Goal: Task Accomplishment & Management: Manage account settings

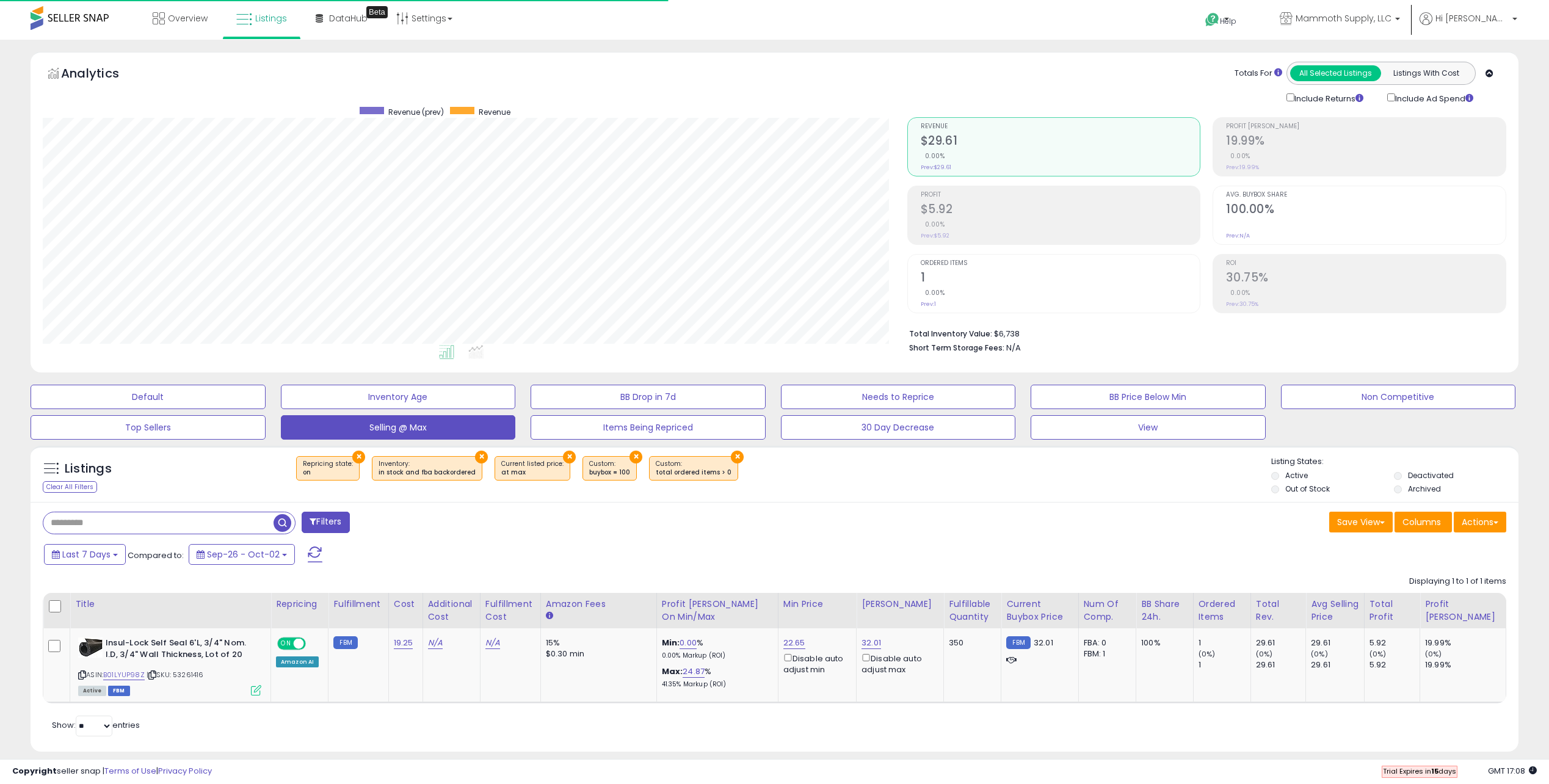
select select "**"
click at [58, 25] on span at bounding box center [69, 18] width 78 height 24
click at [553, 19] on div "Overview Listings Beta" at bounding box center [504, 25] width 1026 height 52
click at [432, 27] on link "Settings" at bounding box center [424, 18] width 75 height 37
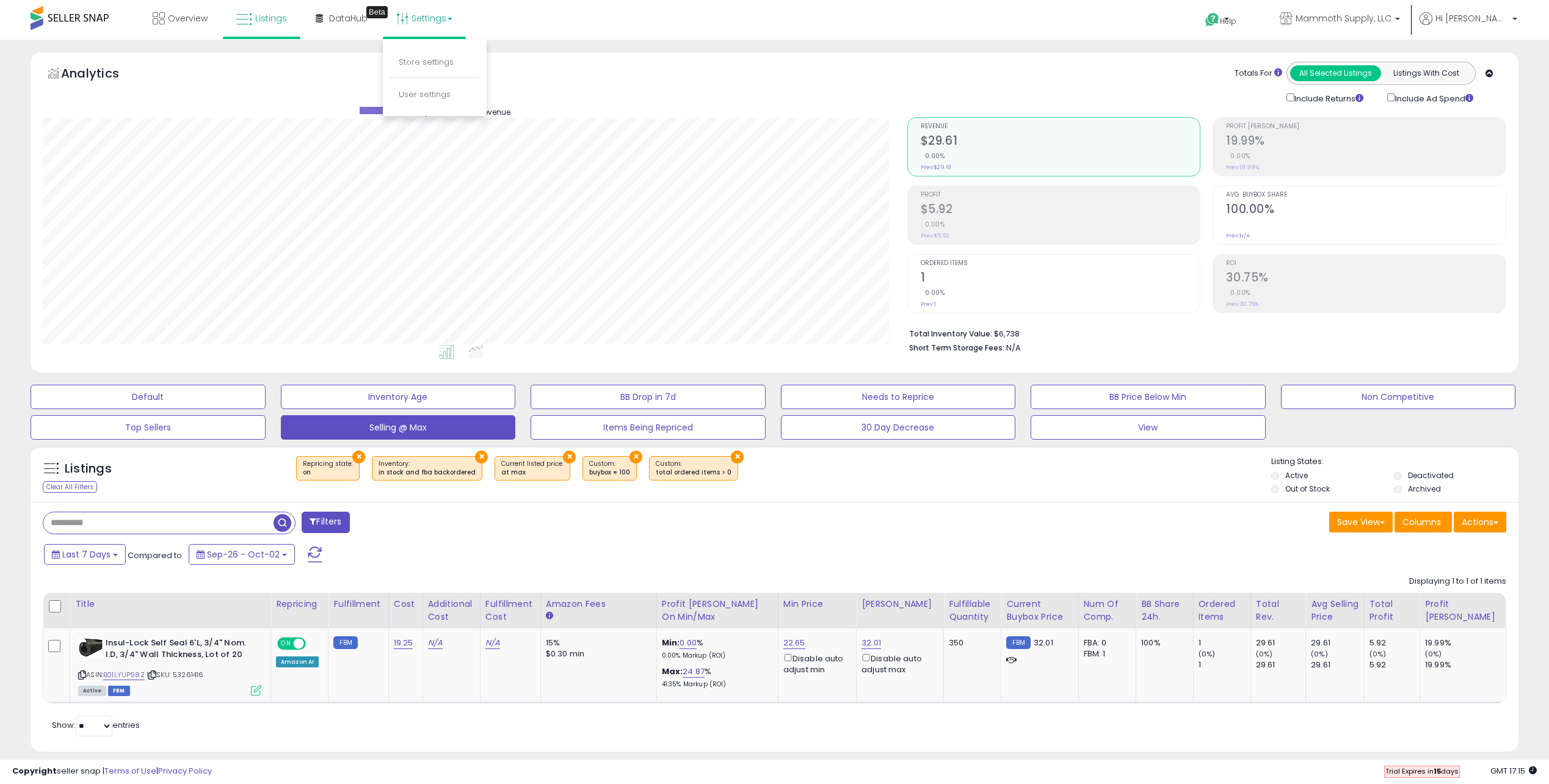
click at [547, 46] on div "**********" at bounding box center [774, 418] width 1549 height 758
click at [456, 23] on link "Settings" at bounding box center [424, 18] width 75 height 37
click at [355, 52] on div "Analytics Totals For All Selected Listings Listings With Cost Include Returns I…" at bounding box center [774, 211] width 1488 height 320
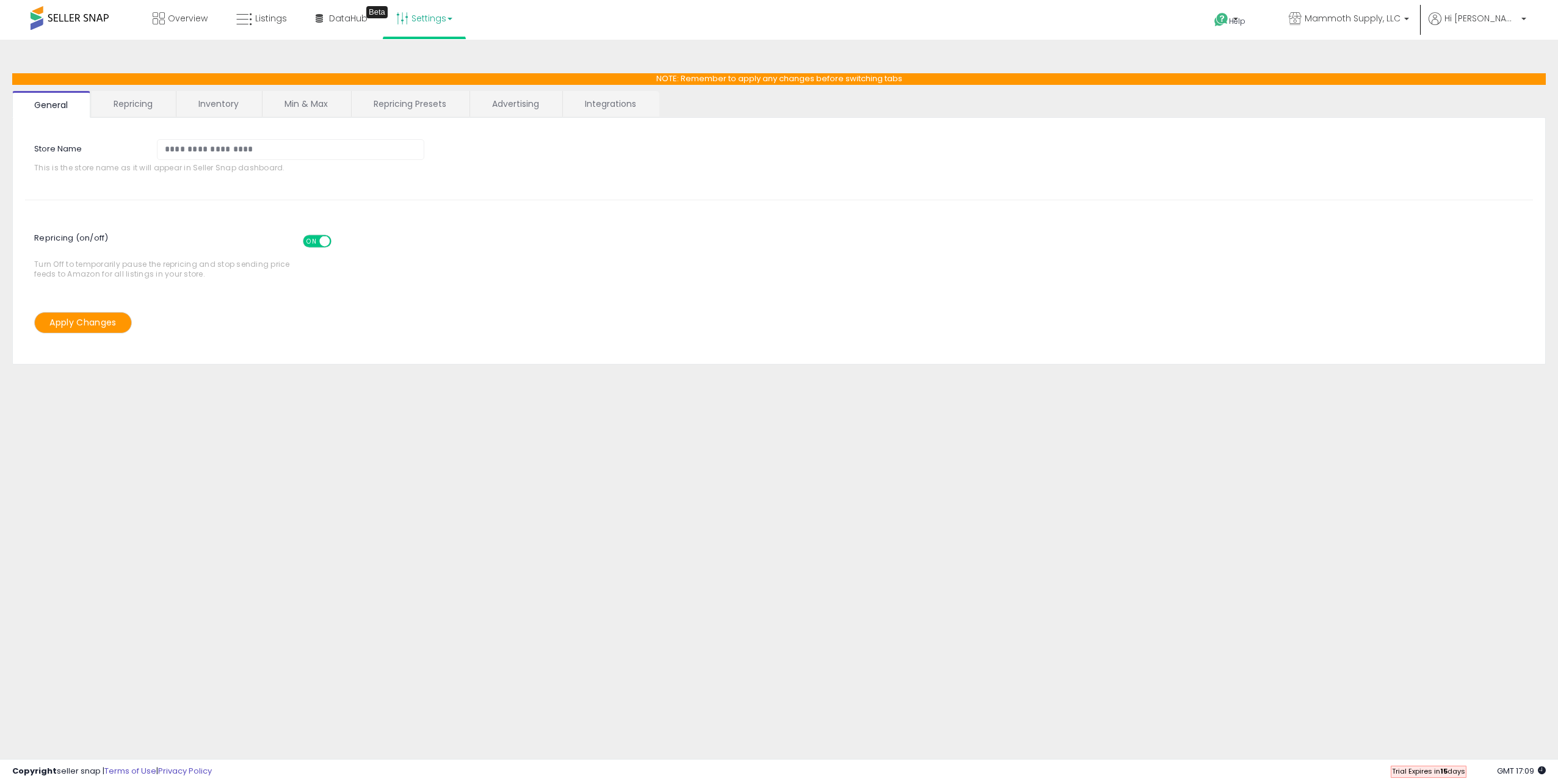
click at [123, 105] on link "Repricing" at bounding box center [133, 104] width 83 height 25
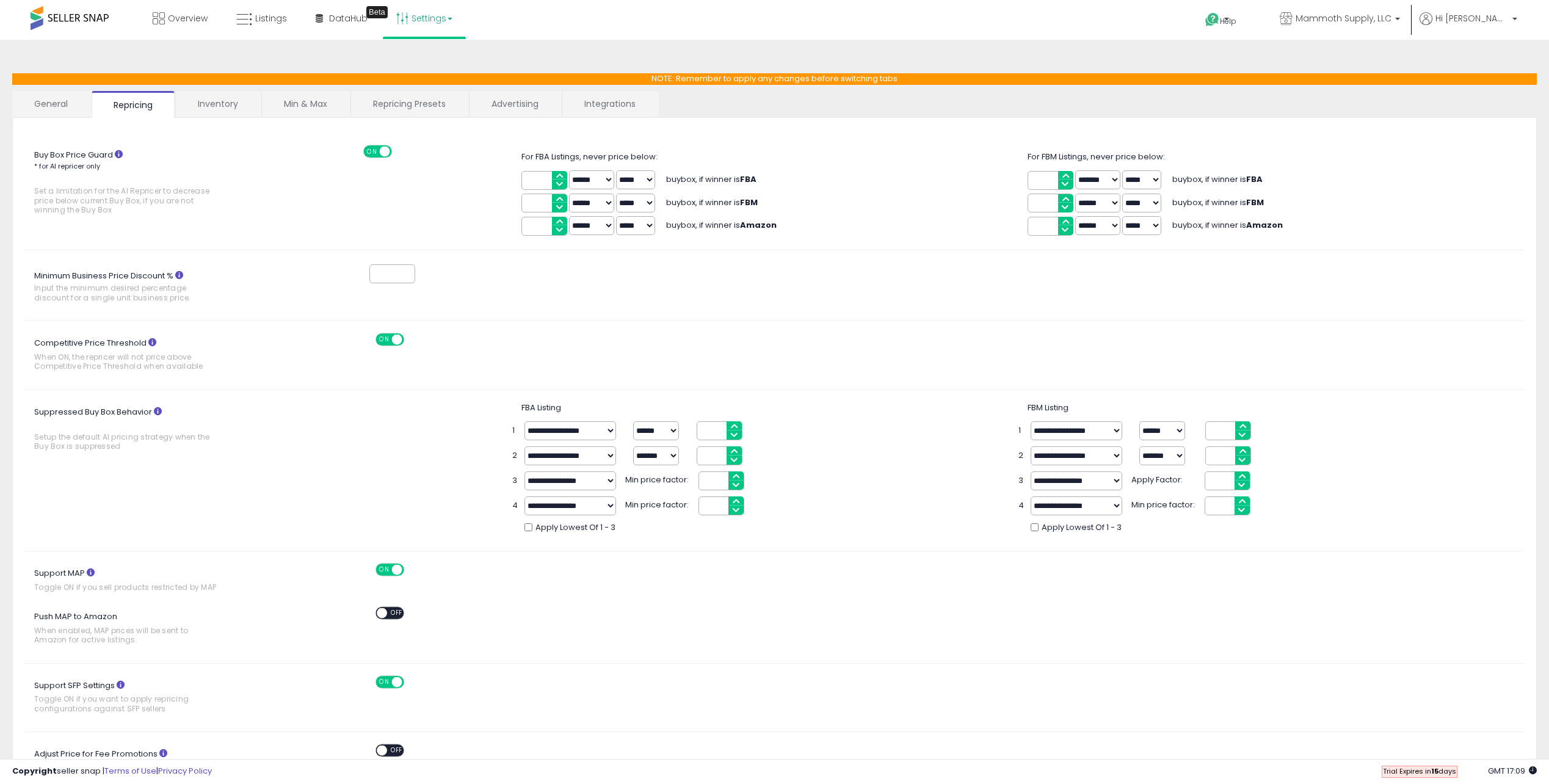
click at [233, 102] on link "Inventory" at bounding box center [217, 104] width 84 height 25
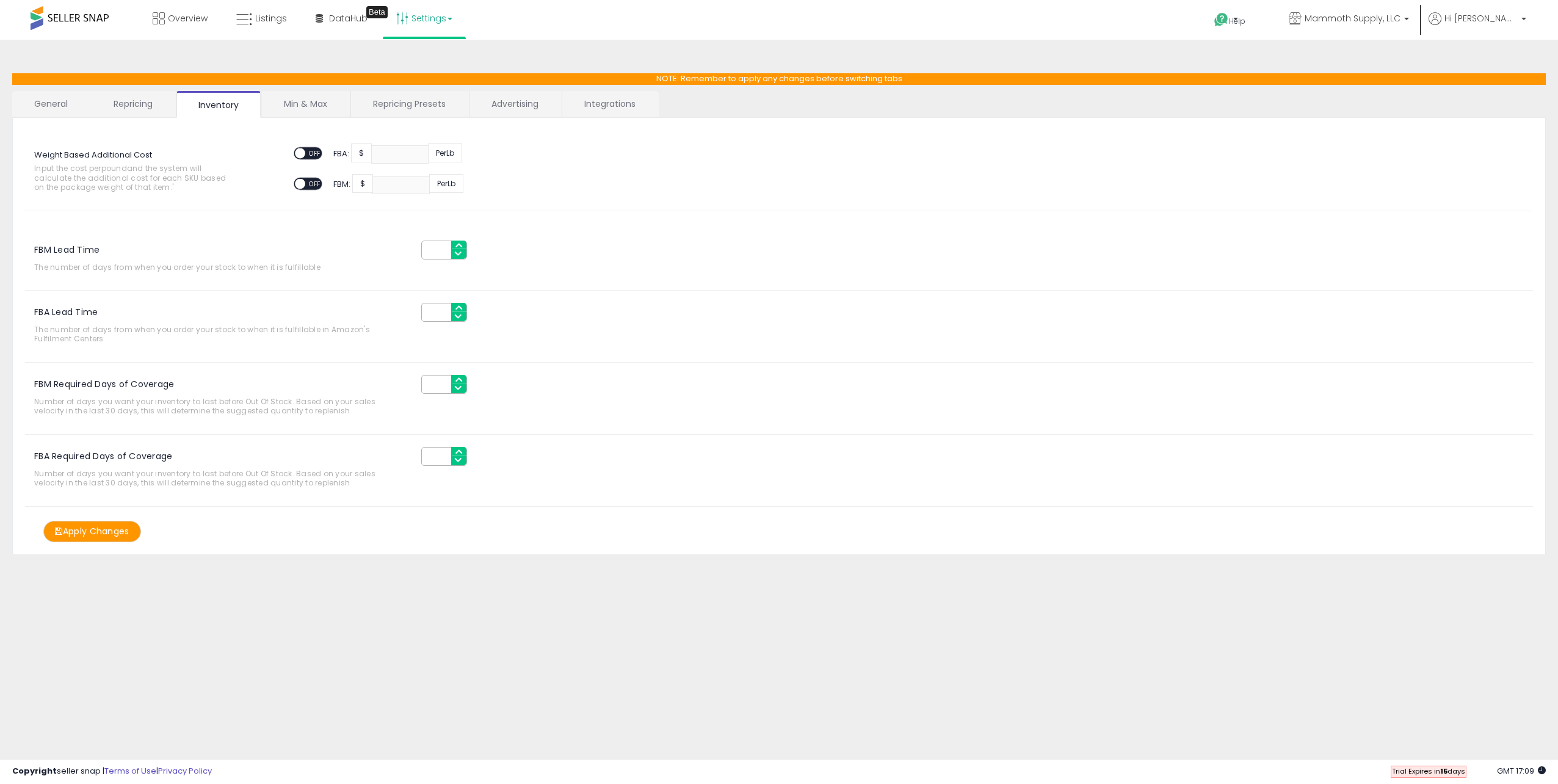
click at [319, 96] on link "Min & Max" at bounding box center [305, 104] width 87 height 25
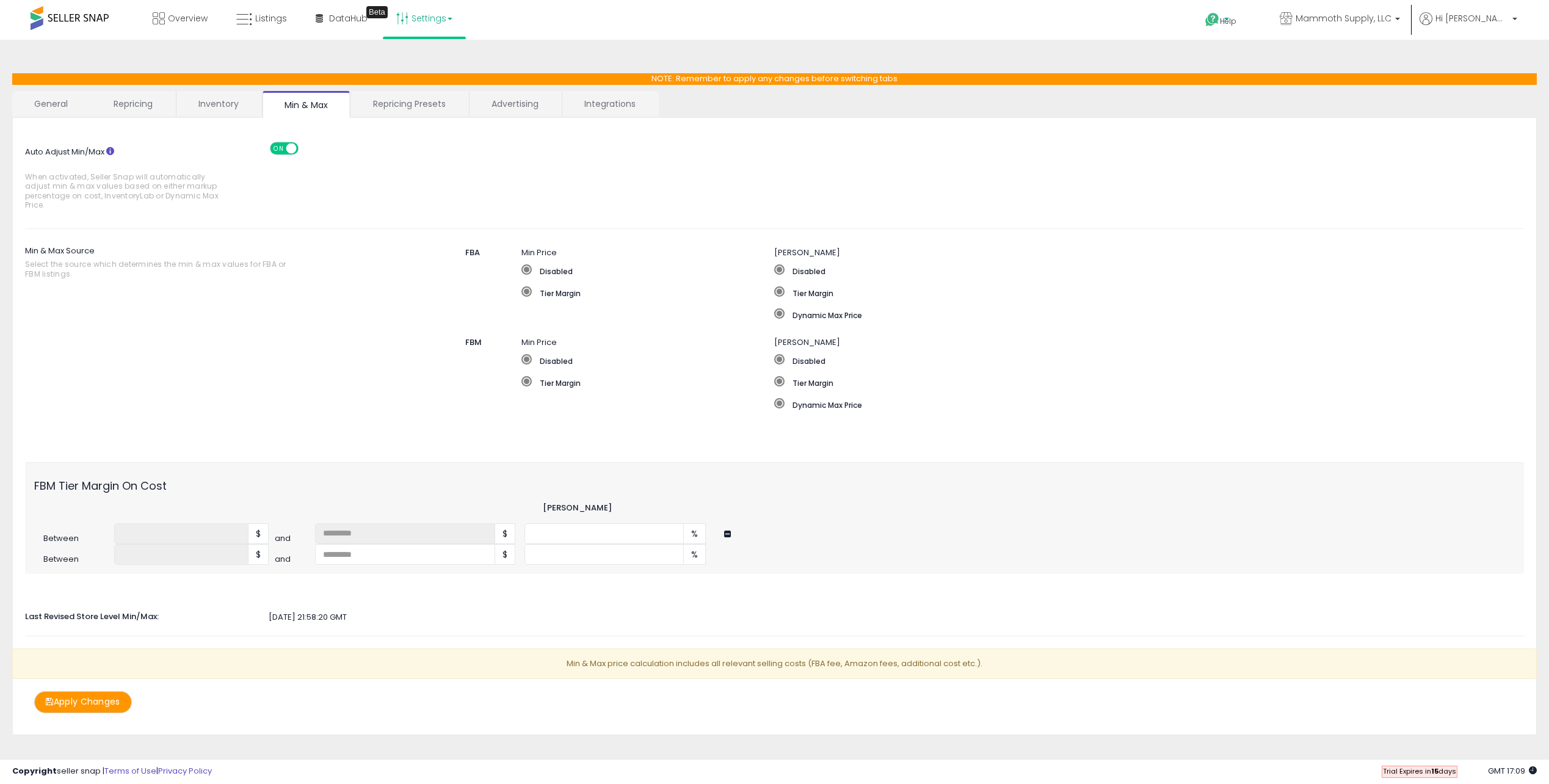
click at [1237, 22] on span "Help" at bounding box center [1228, 21] width 16 height 10
click at [698, 55] on div "**********" at bounding box center [774, 408] width 1537 height 714
click at [447, 13] on link "Settings" at bounding box center [424, 18] width 75 height 37
click at [507, 17] on div "Overview Listings Beta" at bounding box center [504, 25] width 1026 height 52
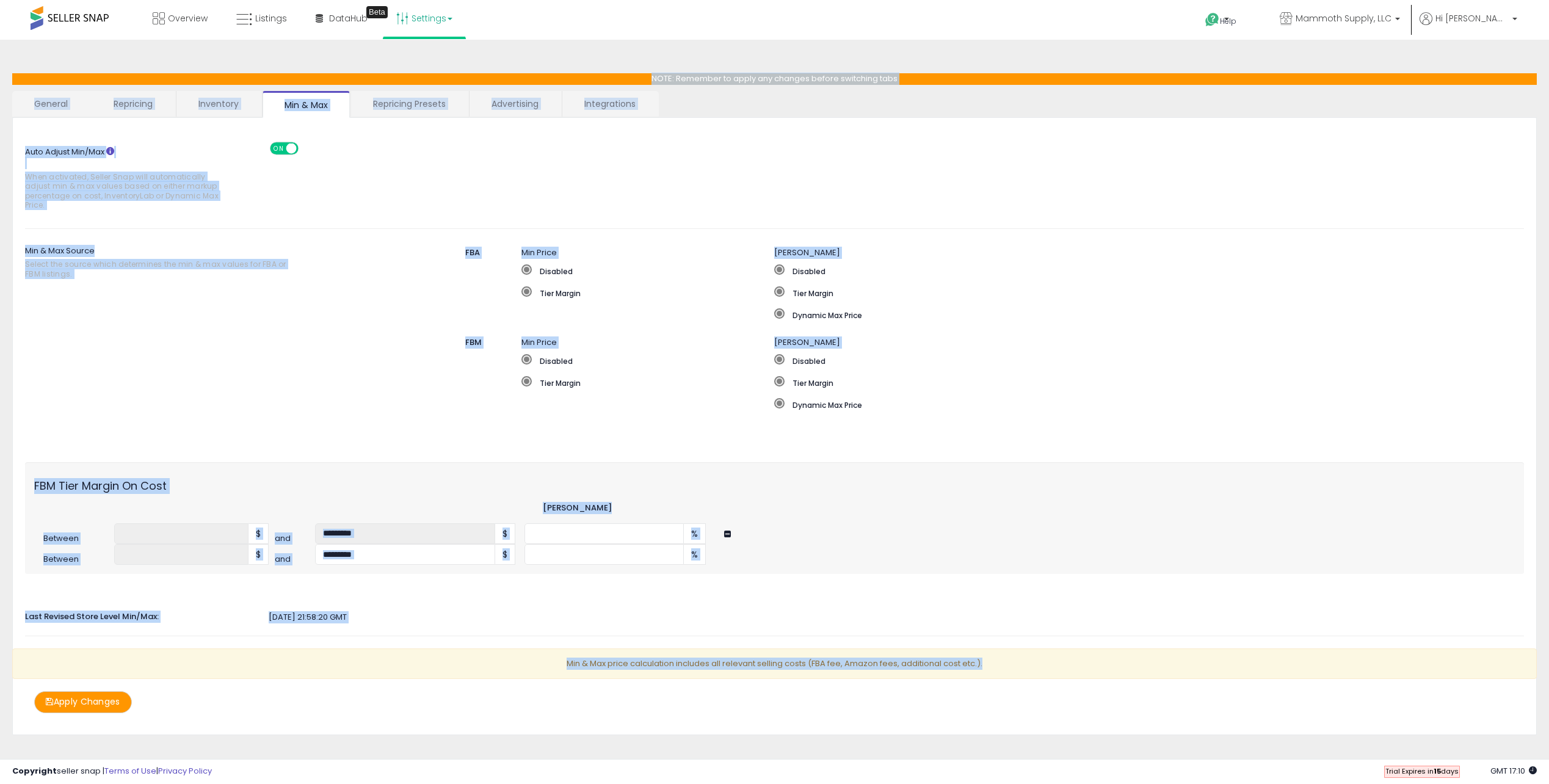
drag, startPoint x: 616, startPoint y: 76, endPoint x: 1043, endPoint y: 665, distance: 727.5
click at [1043, 664] on div "**********" at bounding box center [774, 404] width 1524 height 662
click at [1043, 665] on p "Min & Max price calculation includes all relevant selling costs (FBA fee, Amazo…" at bounding box center [774, 664] width 1524 height 31
drag, startPoint x: 1055, startPoint y: 673, endPoint x: 128, endPoint y: 8, distance: 1140.9
click at [128, 8] on div "Unable to login Retrieving listings data.. has not yet accepted the Terms of Us…" at bounding box center [774, 398] width 1549 height 796
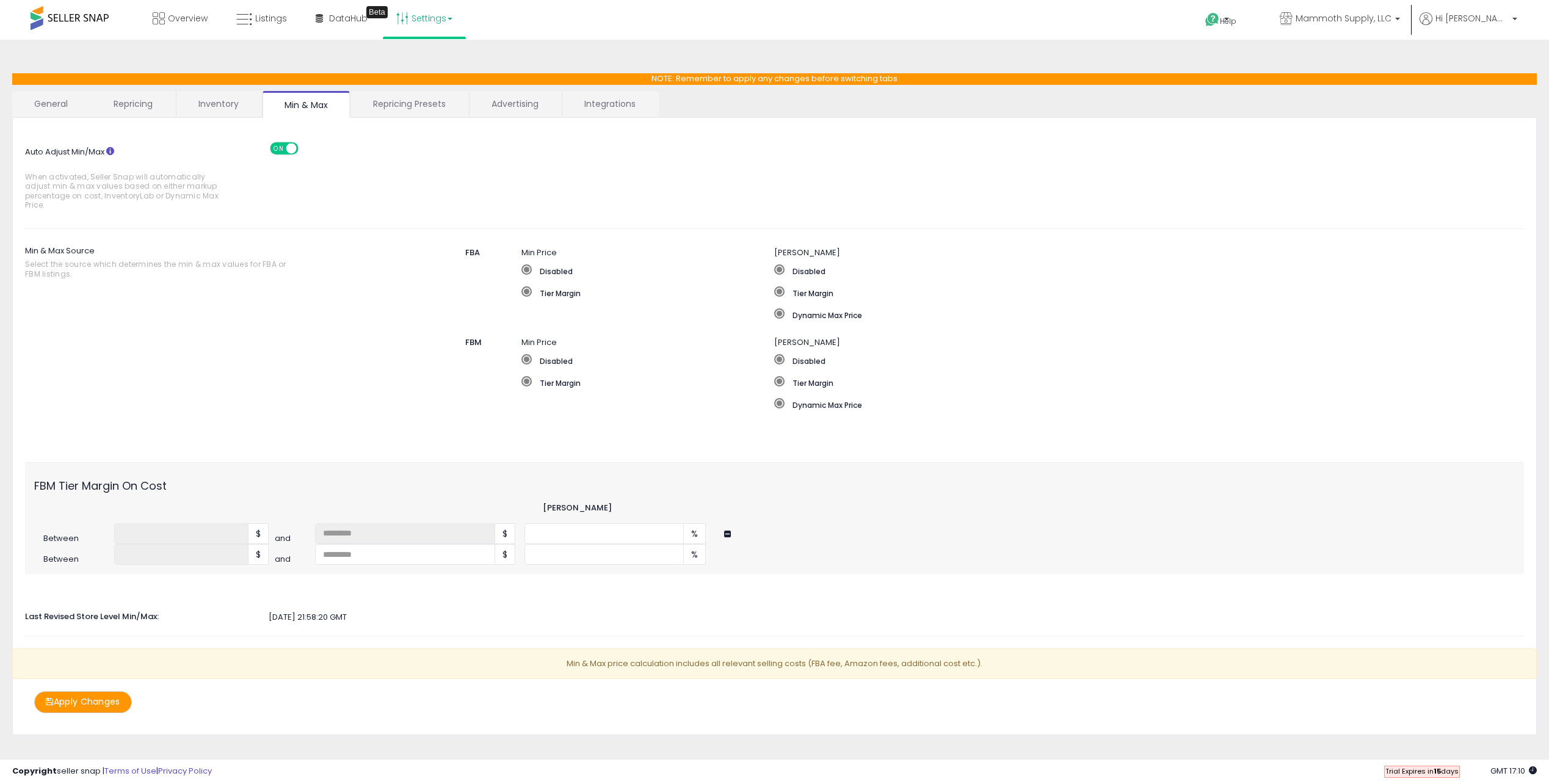
click at [128, 8] on div "Overview Listings Beta" at bounding box center [504, 25] width 1026 height 52
click at [77, 103] on link "General" at bounding box center [51, 104] width 78 height 25
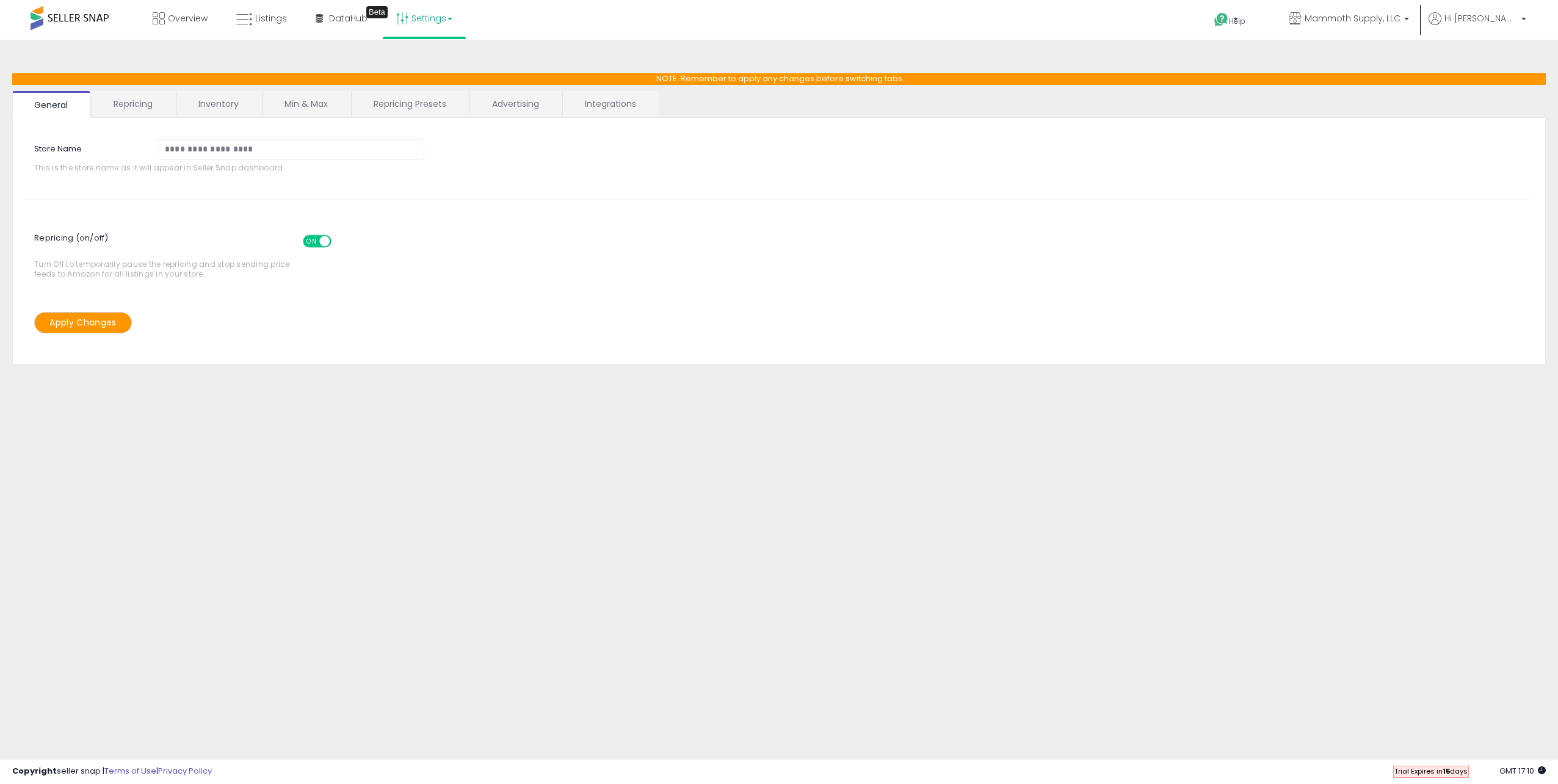
click at [131, 105] on link "Repricing" at bounding box center [133, 104] width 83 height 25
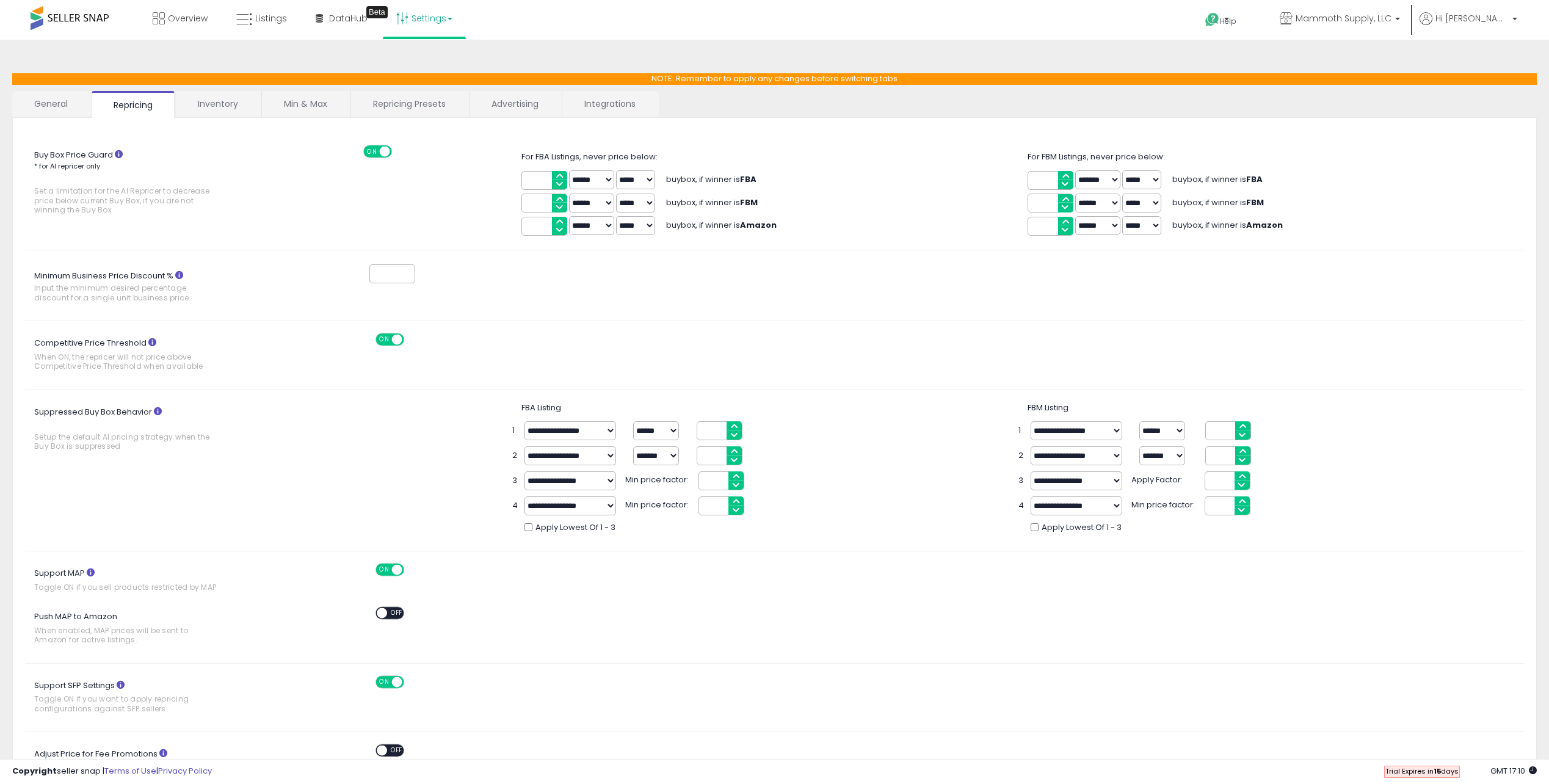
click at [208, 99] on link "Inventory" at bounding box center [217, 104] width 84 height 25
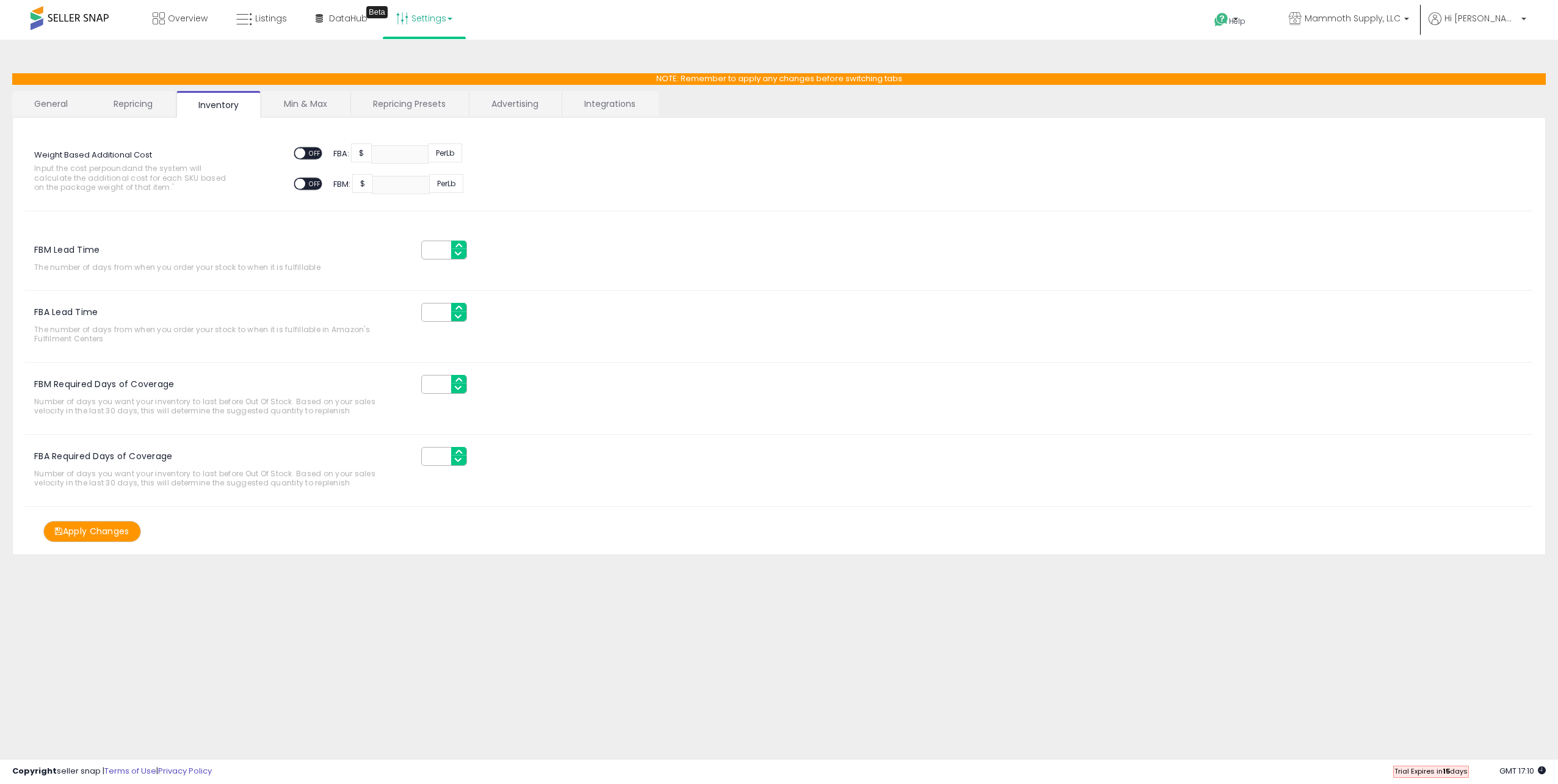
click at [290, 97] on link "Min & Max" at bounding box center [305, 104] width 87 height 25
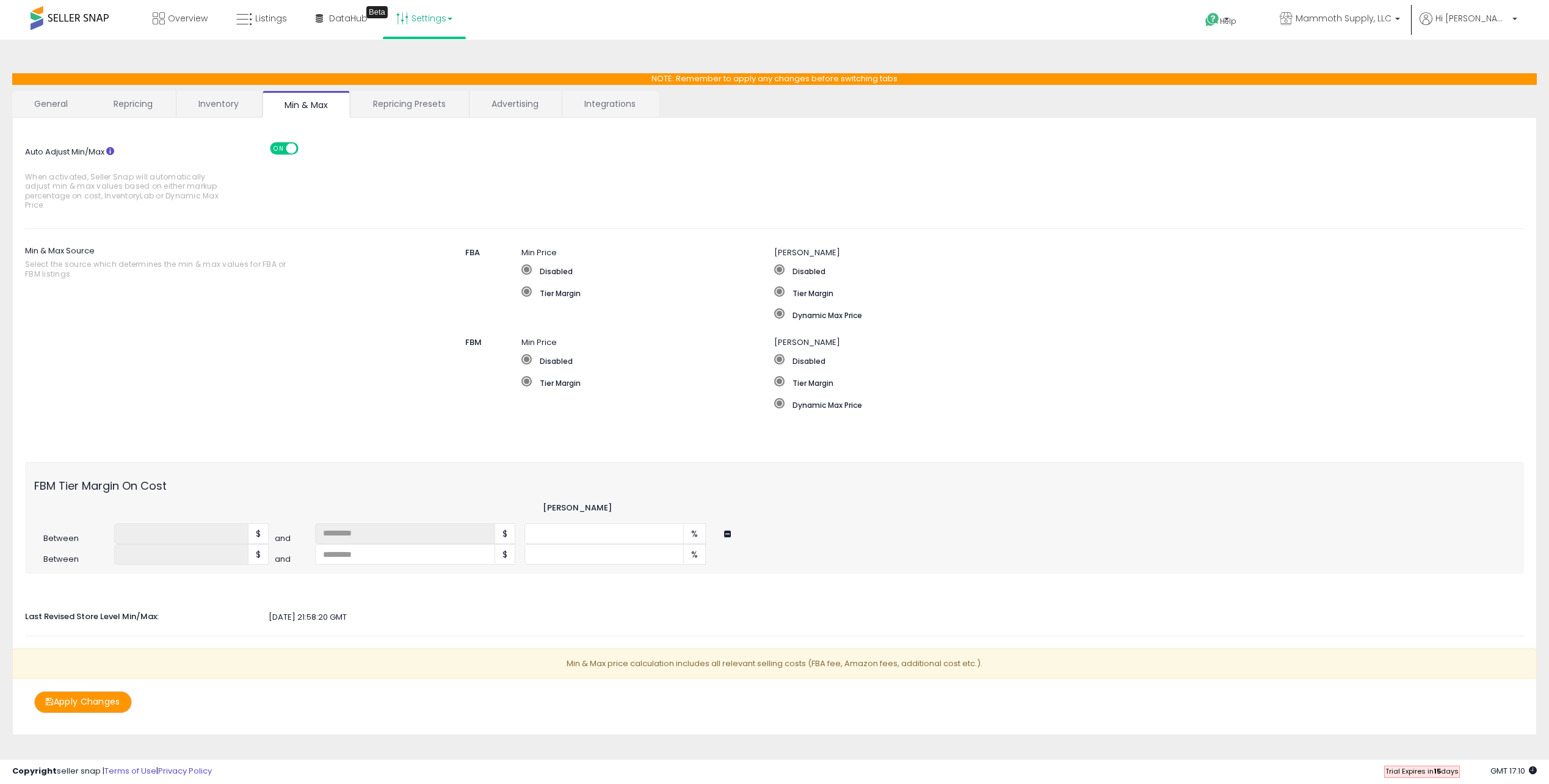
click at [394, 102] on link "Repricing Presets" at bounding box center [409, 104] width 117 height 25
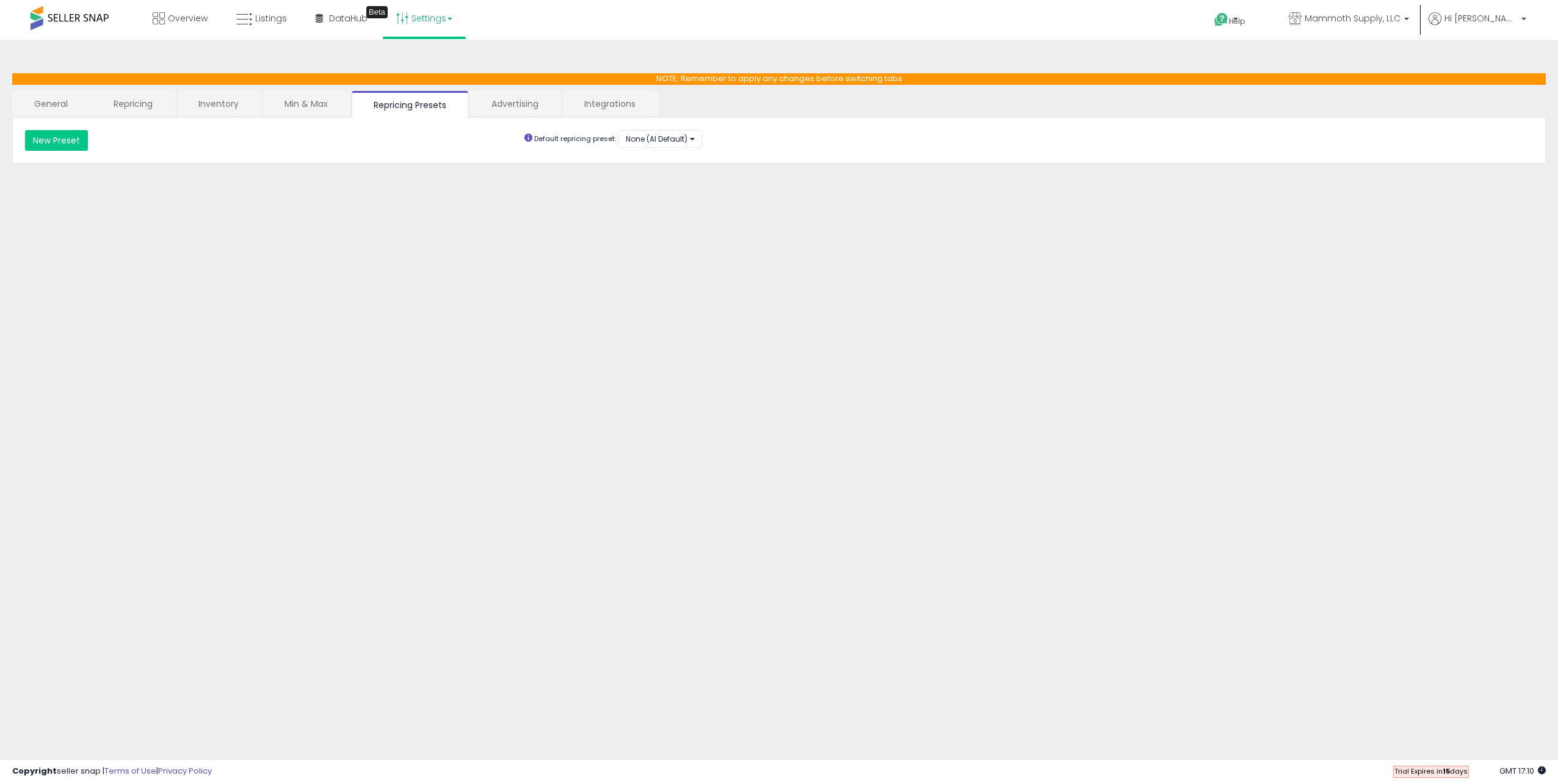
click at [506, 97] on link "Advertising" at bounding box center [515, 104] width 91 height 25
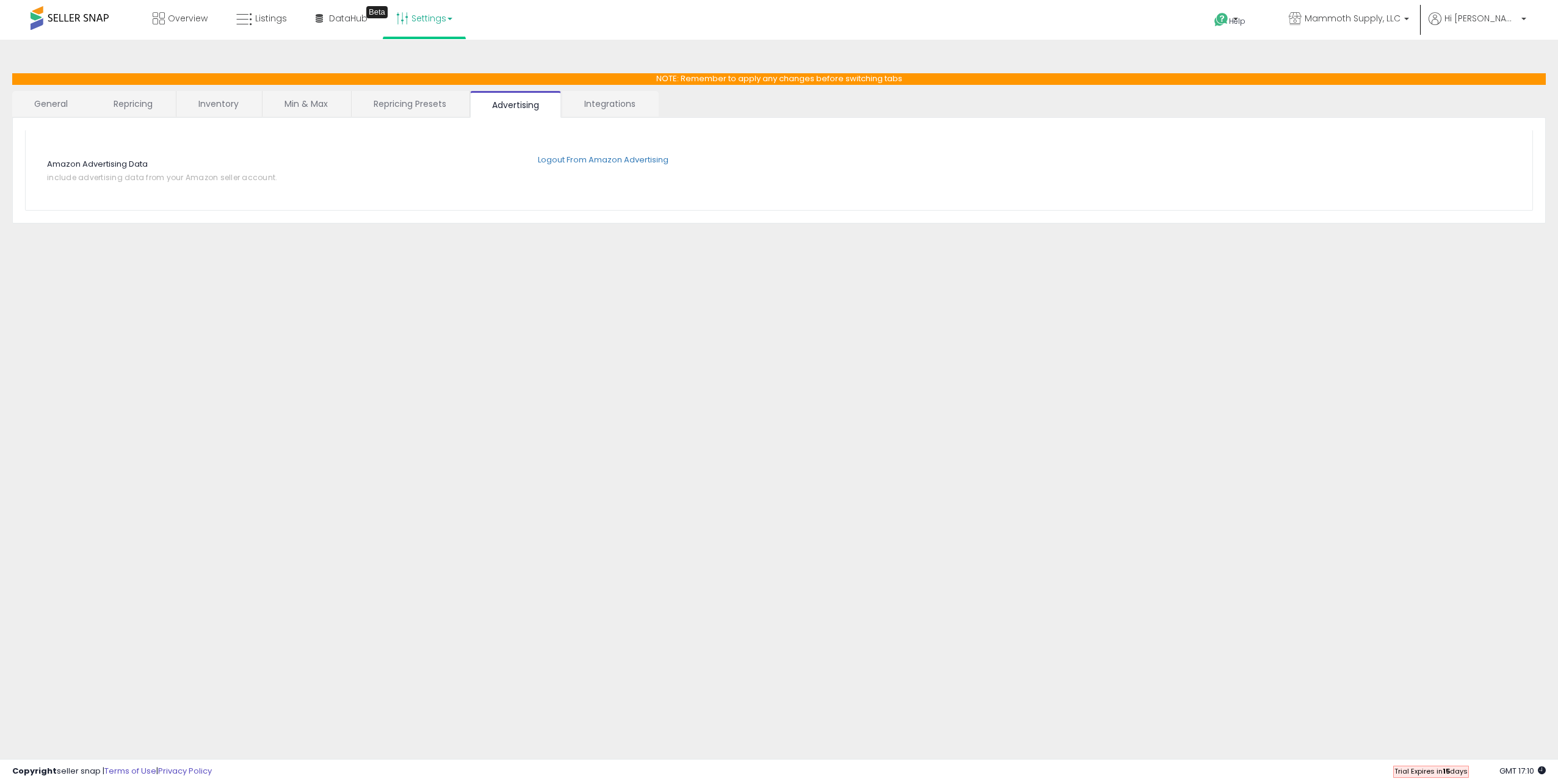
click at [293, 99] on link "Min & Max" at bounding box center [306, 104] width 87 height 25
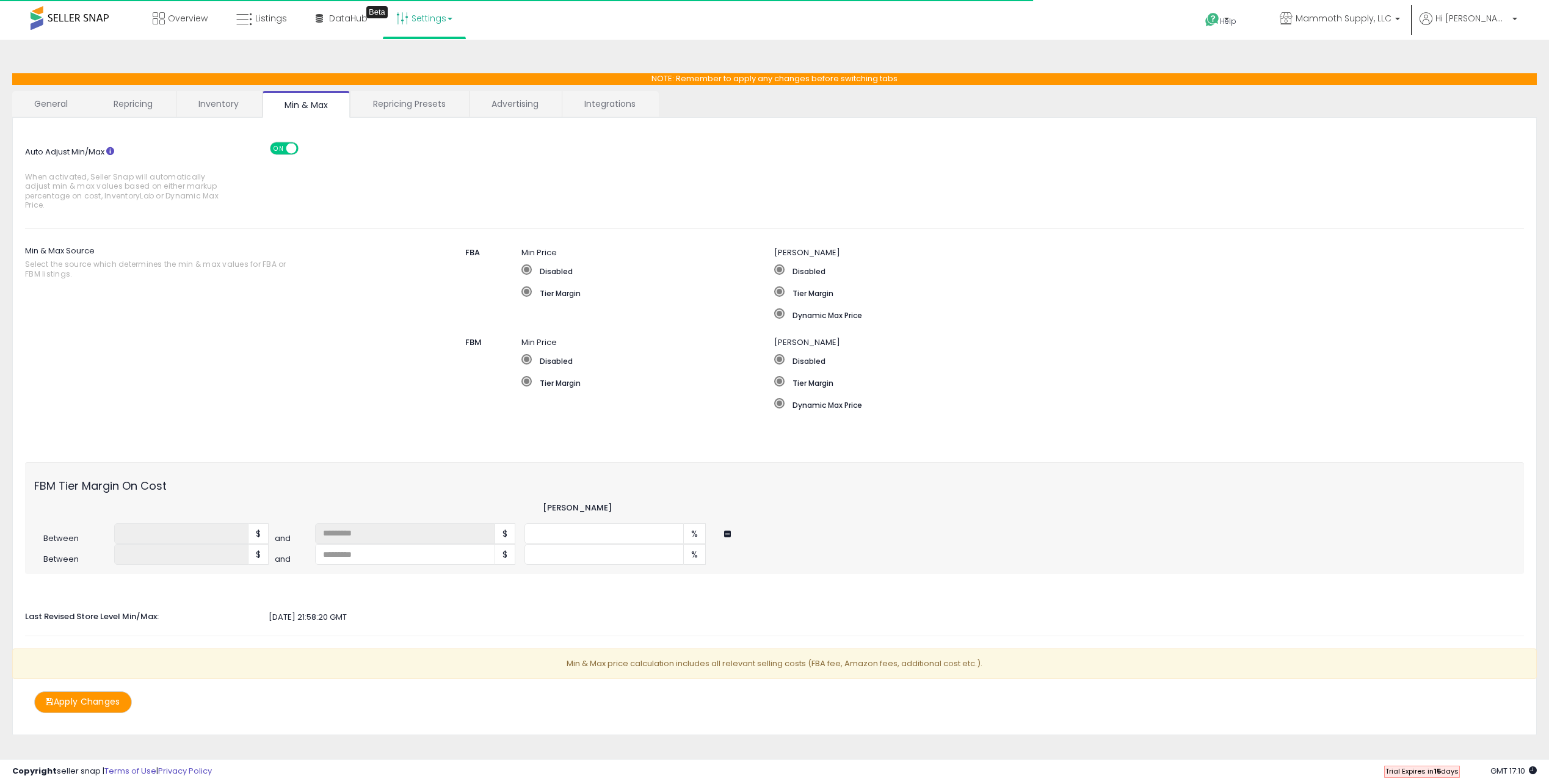
click at [209, 96] on link "Inventory" at bounding box center [218, 104] width 84 height 25
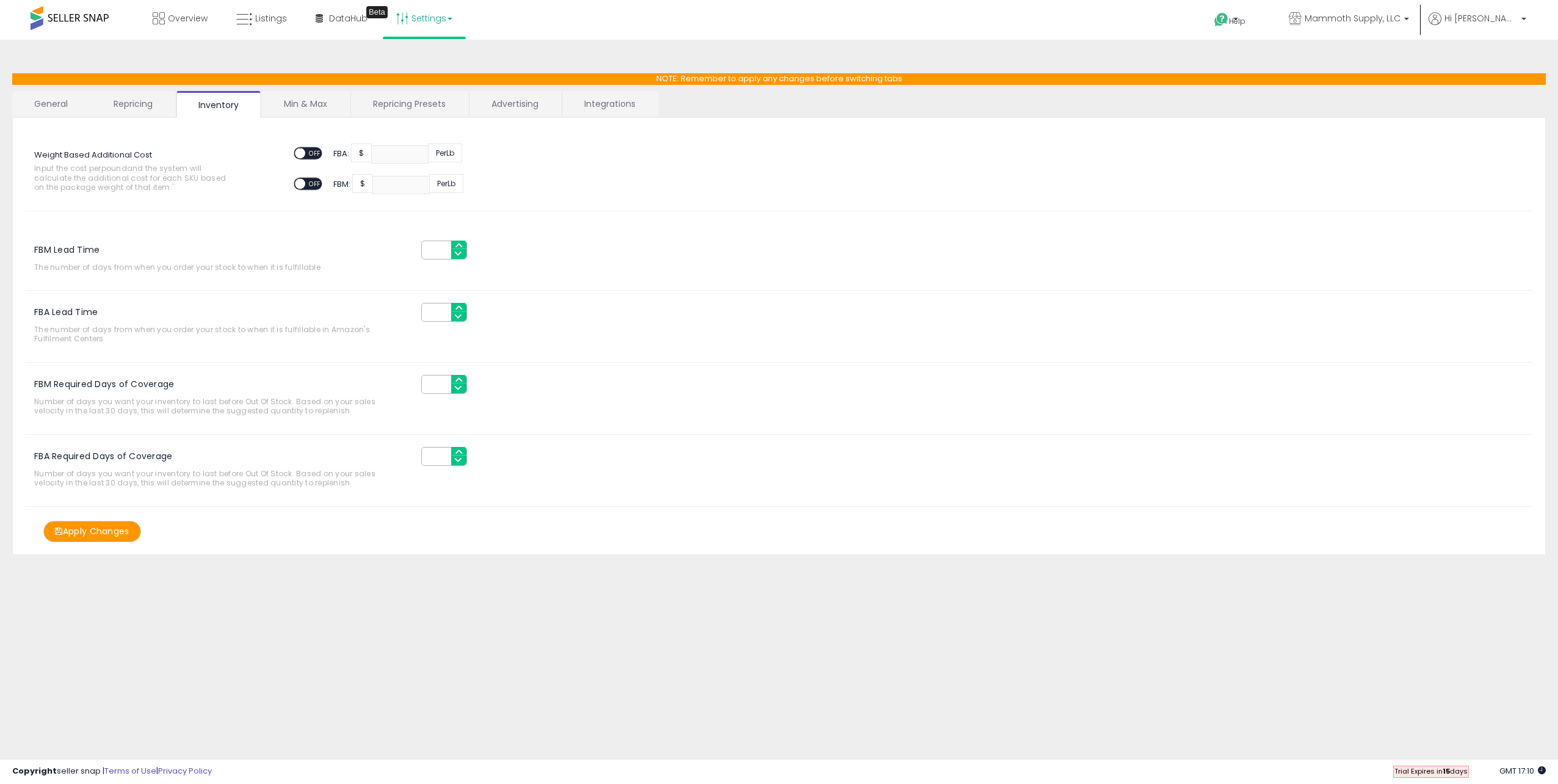
click at [302, 96] on link "Min & Max" at bounding box center [305, 104] width 87 height 25
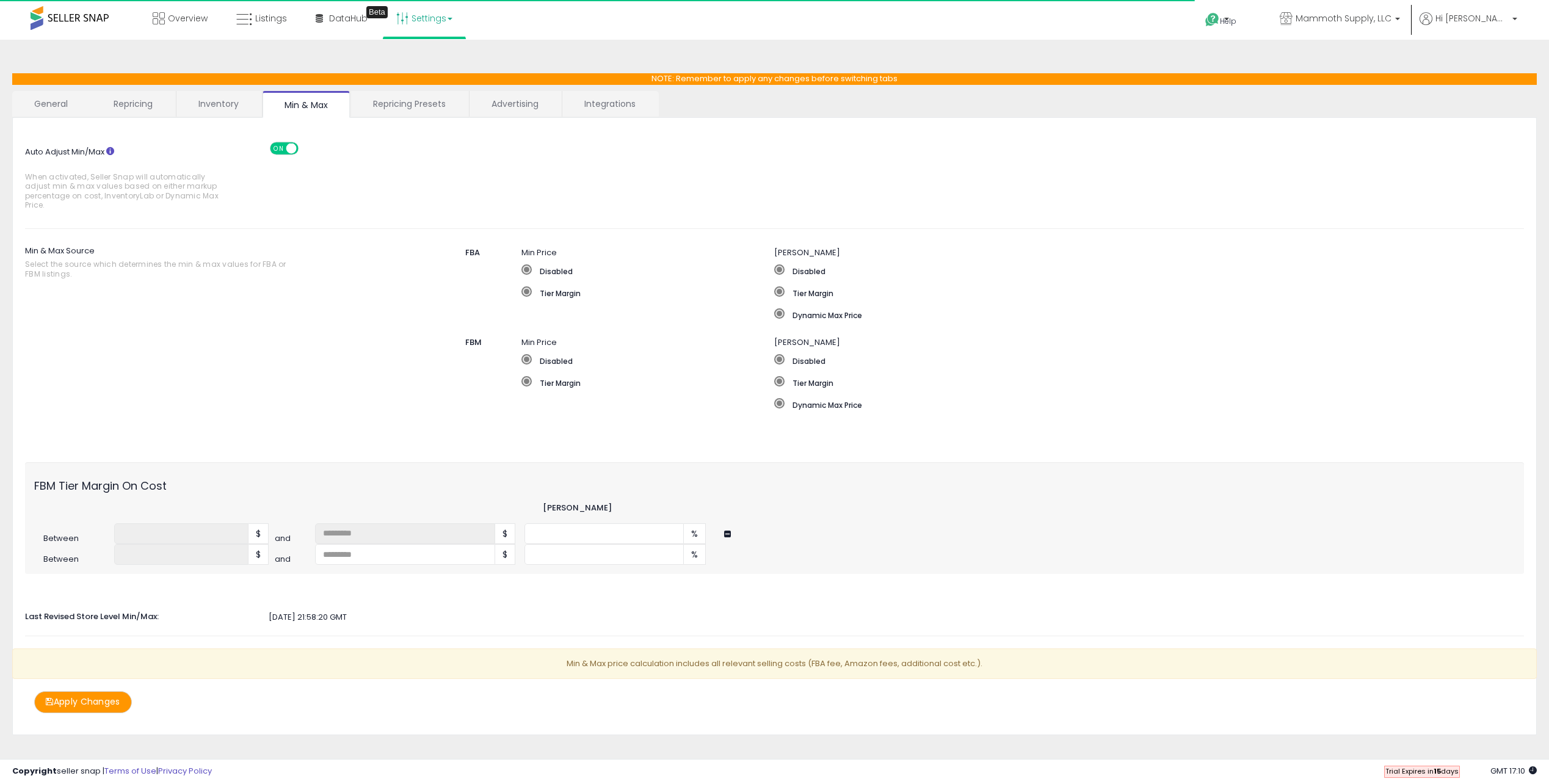
click at [399, 99] on link "Repricing Presets" at bounding box center [409, 104] width 117 height 25
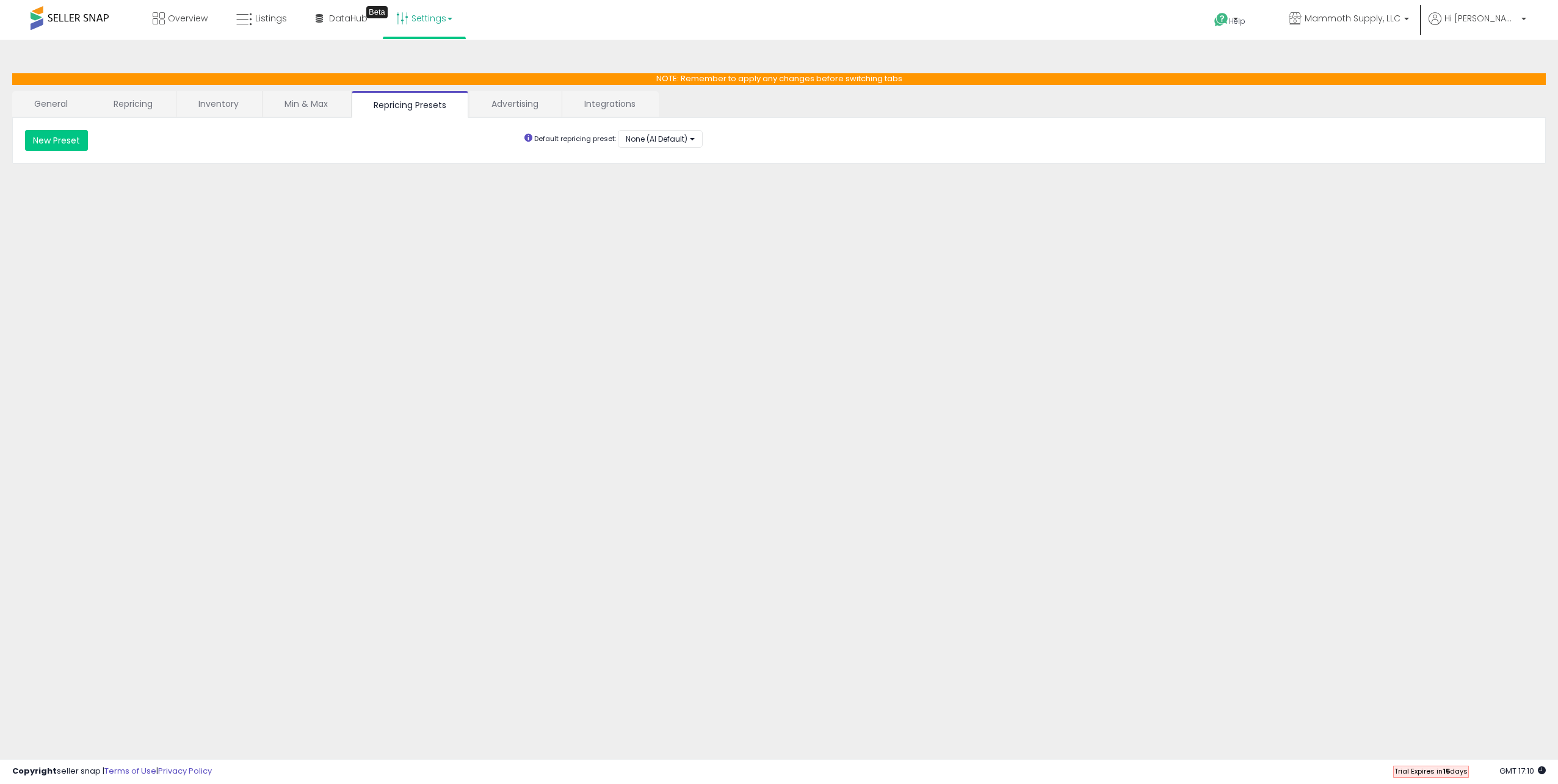
click at [495, 96] on link "Advertising" at bounding box center [515, 104] width 91 height 25
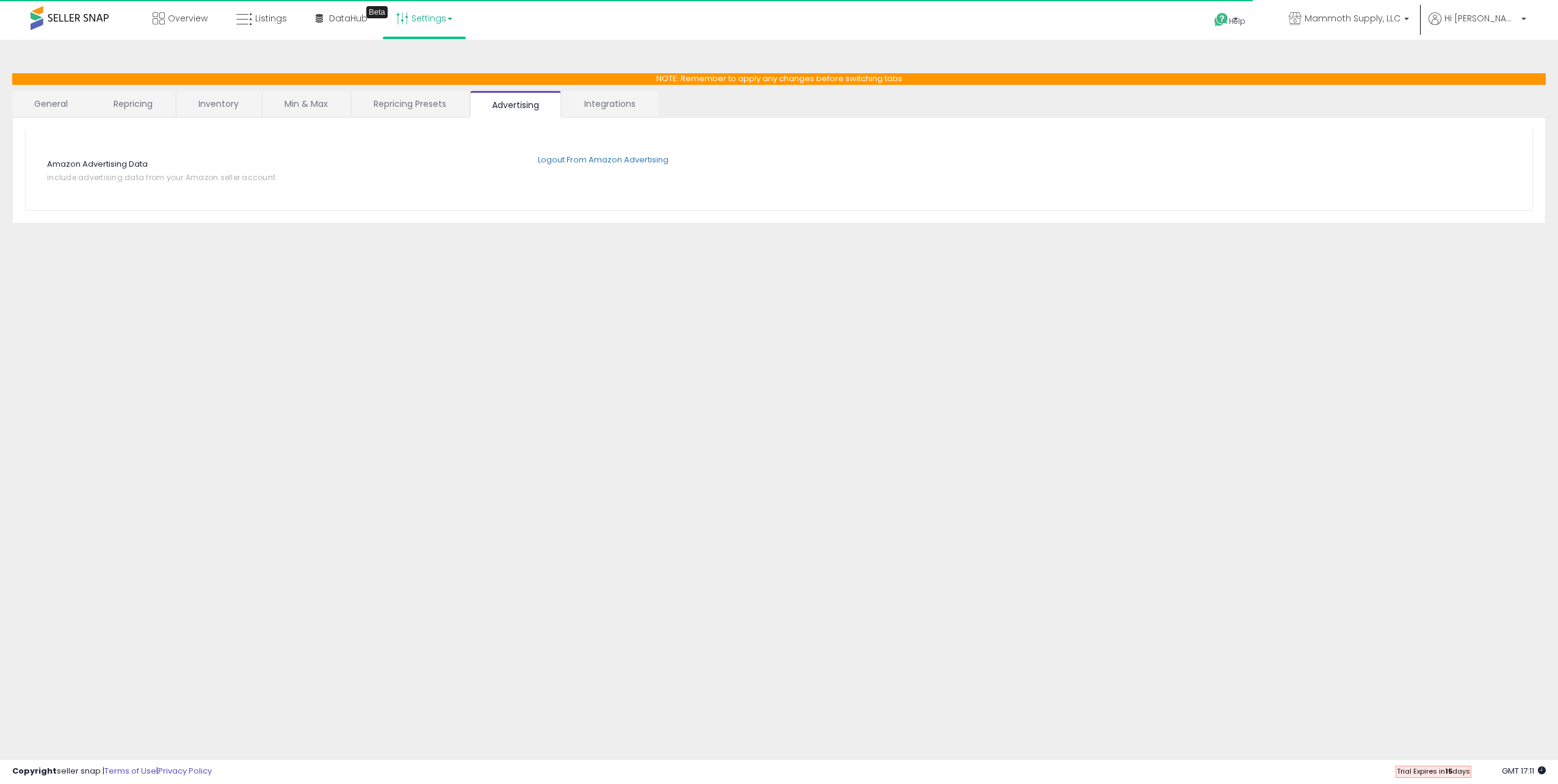
click at [587, 96] on link "Integrations" at bounding box center [610, 104] width 96 height 25
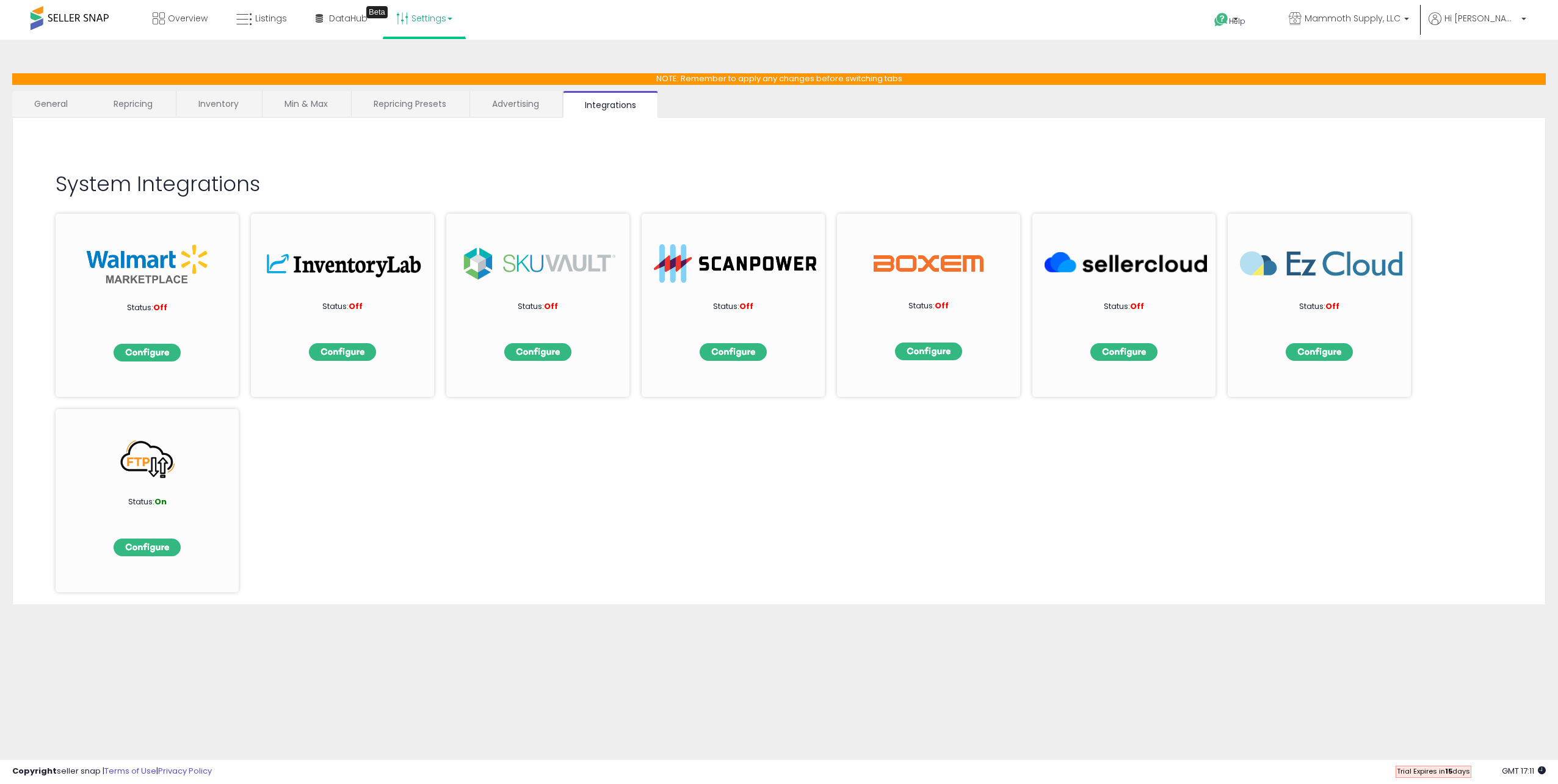
click at [374, 96] on link "Repricing Presets" at bounding box center [410, 104] width 117 height 25
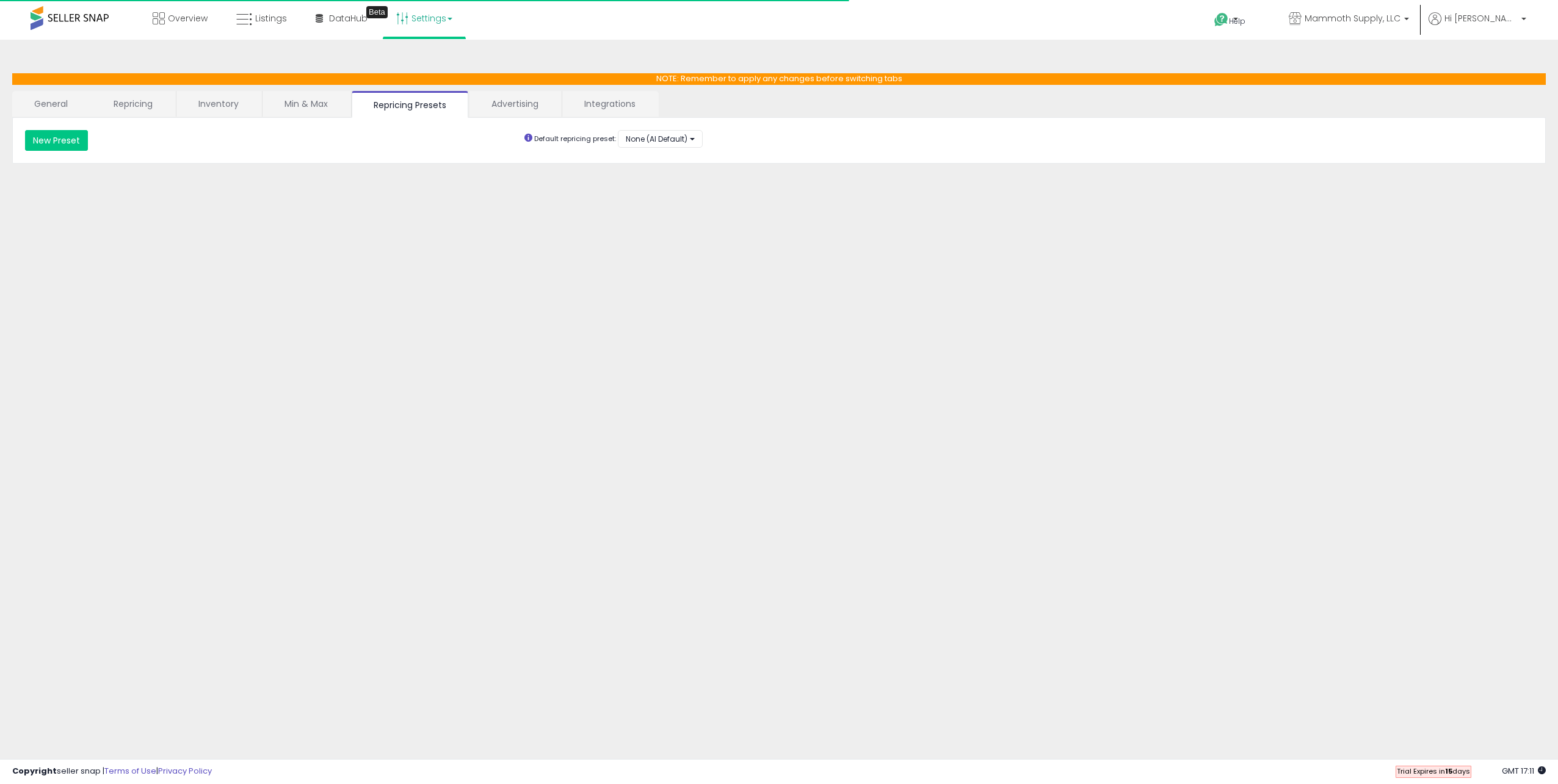
click at [288, 98] on link "Min & Max" at bounding box center [306, 104] width 87 height 25
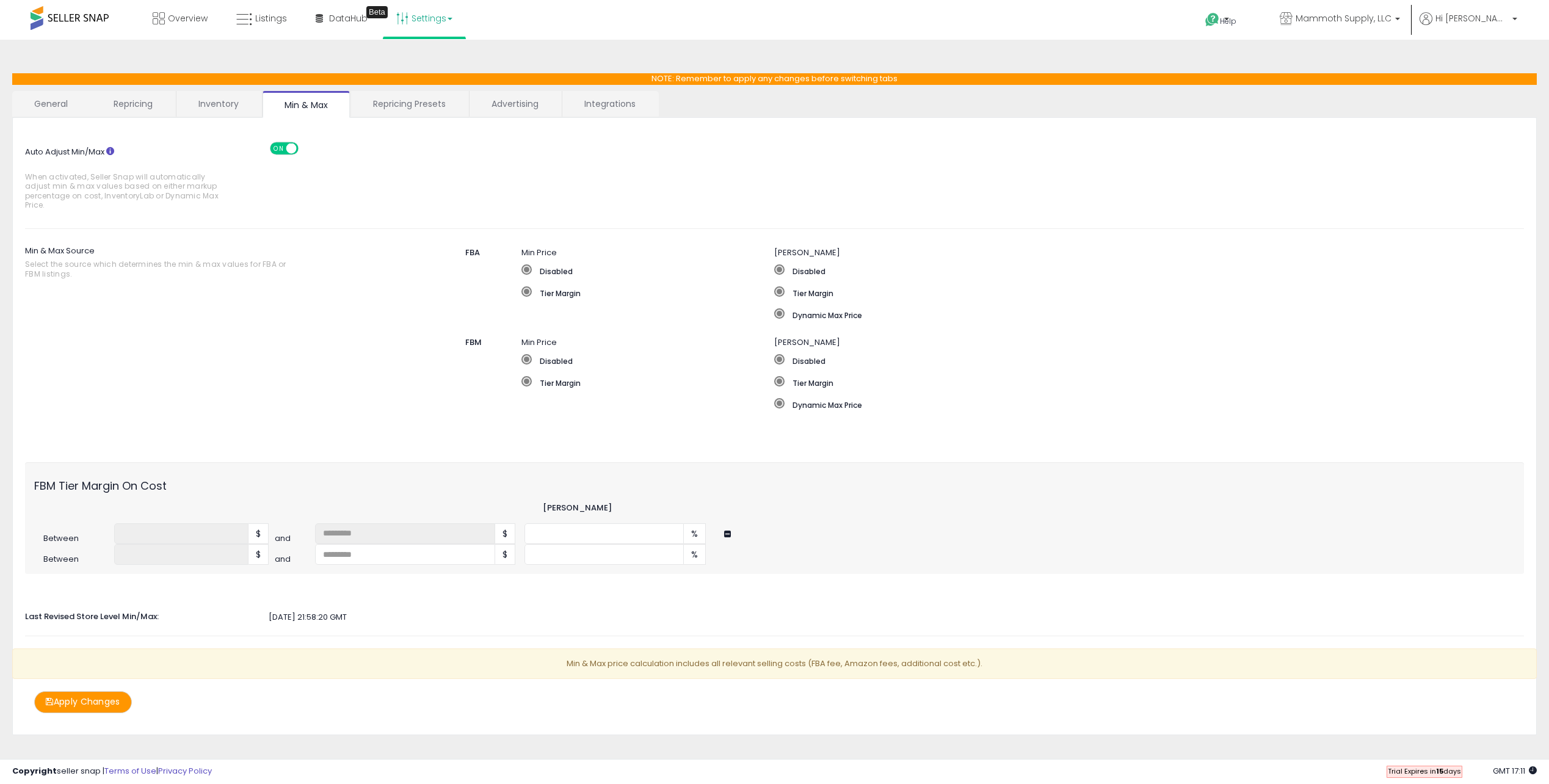
click at [203, 96] on link "Inventory" at bounding box center [218, 104] width 84 height 25
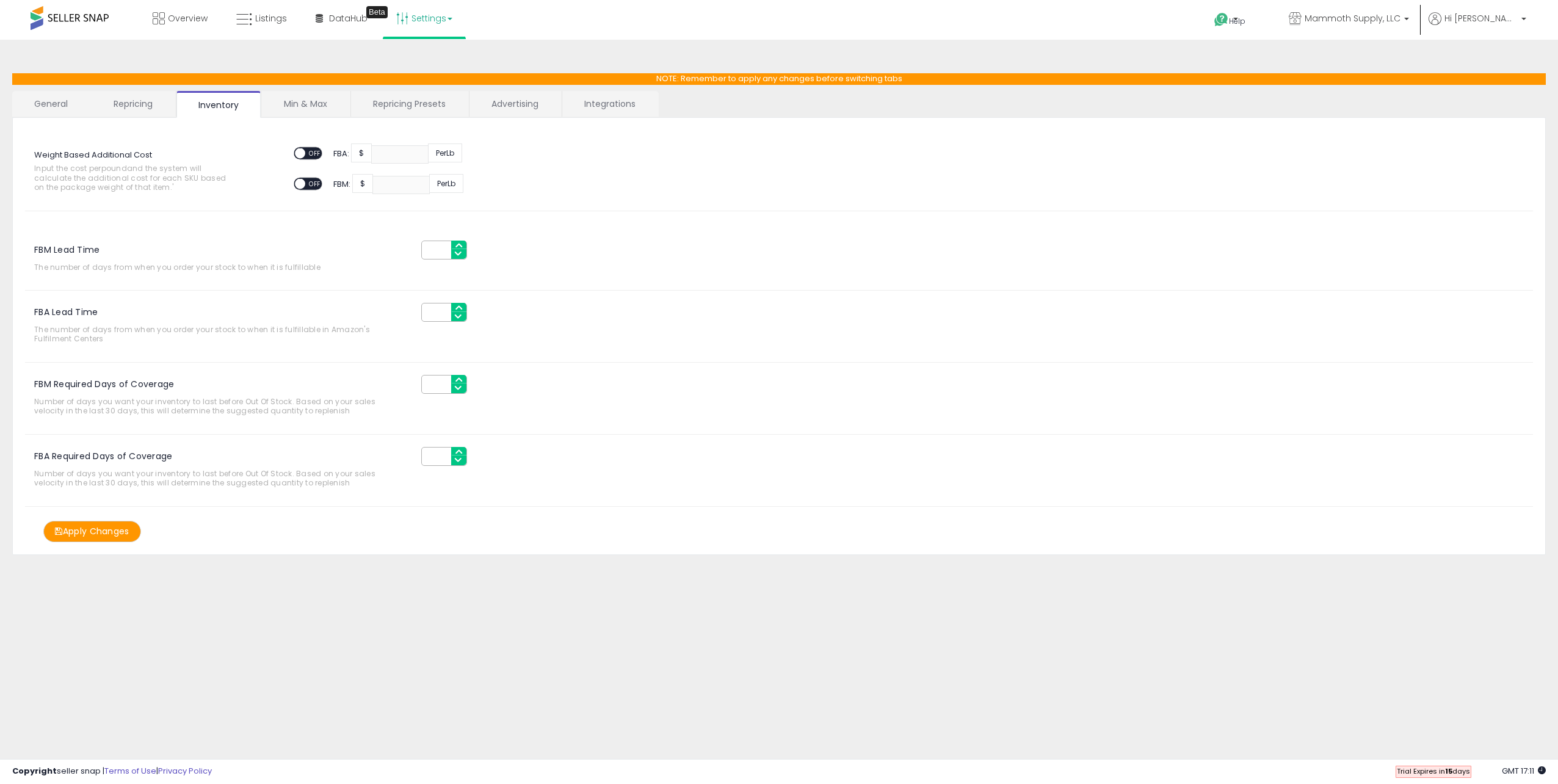
click at [125, 100] on link "Repricing" at bounding box center [133, 104] width 83 height 25
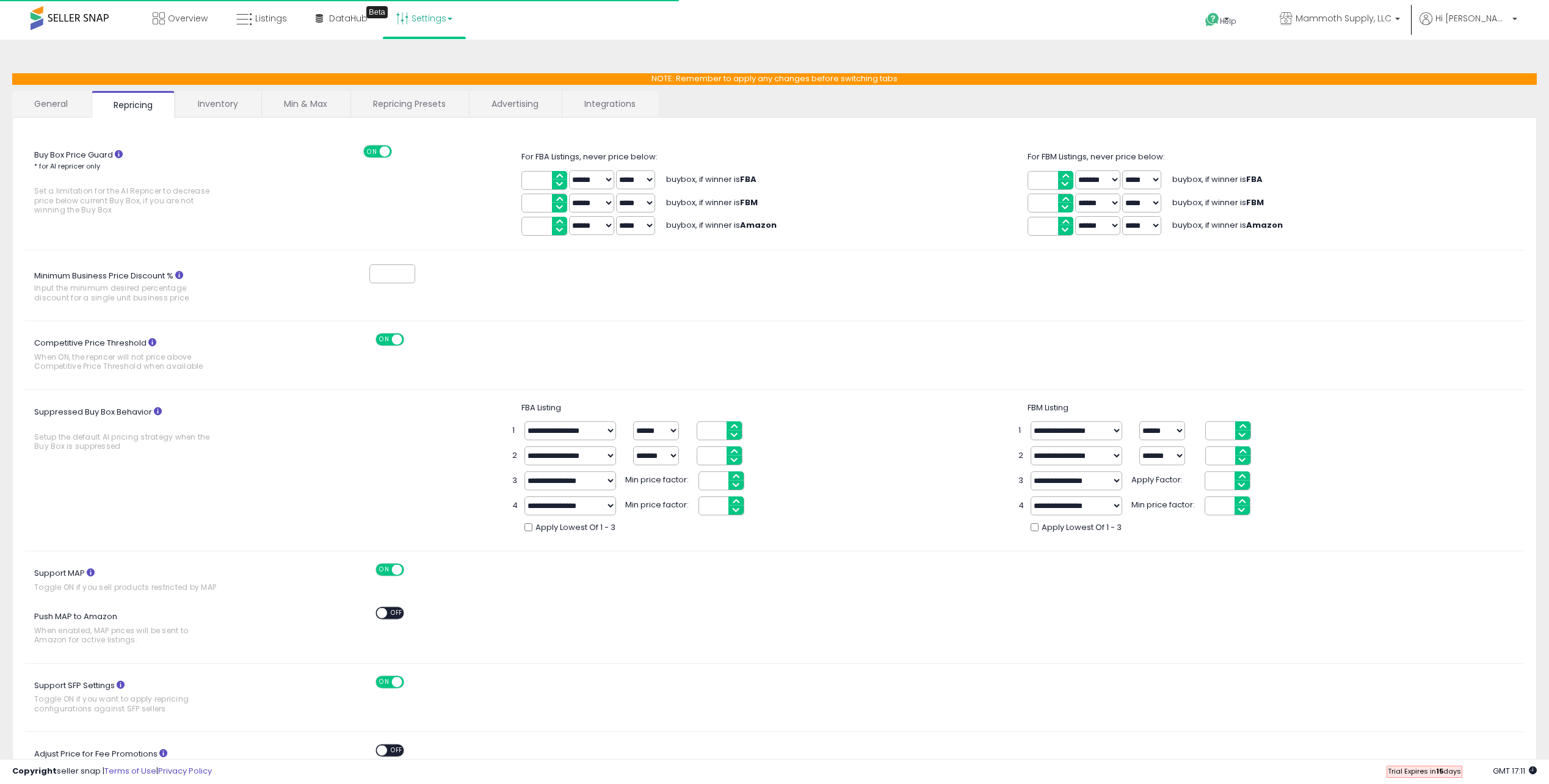
click at [43, 99] on link "General" at bounding box center [51, 104] width 78 height 25
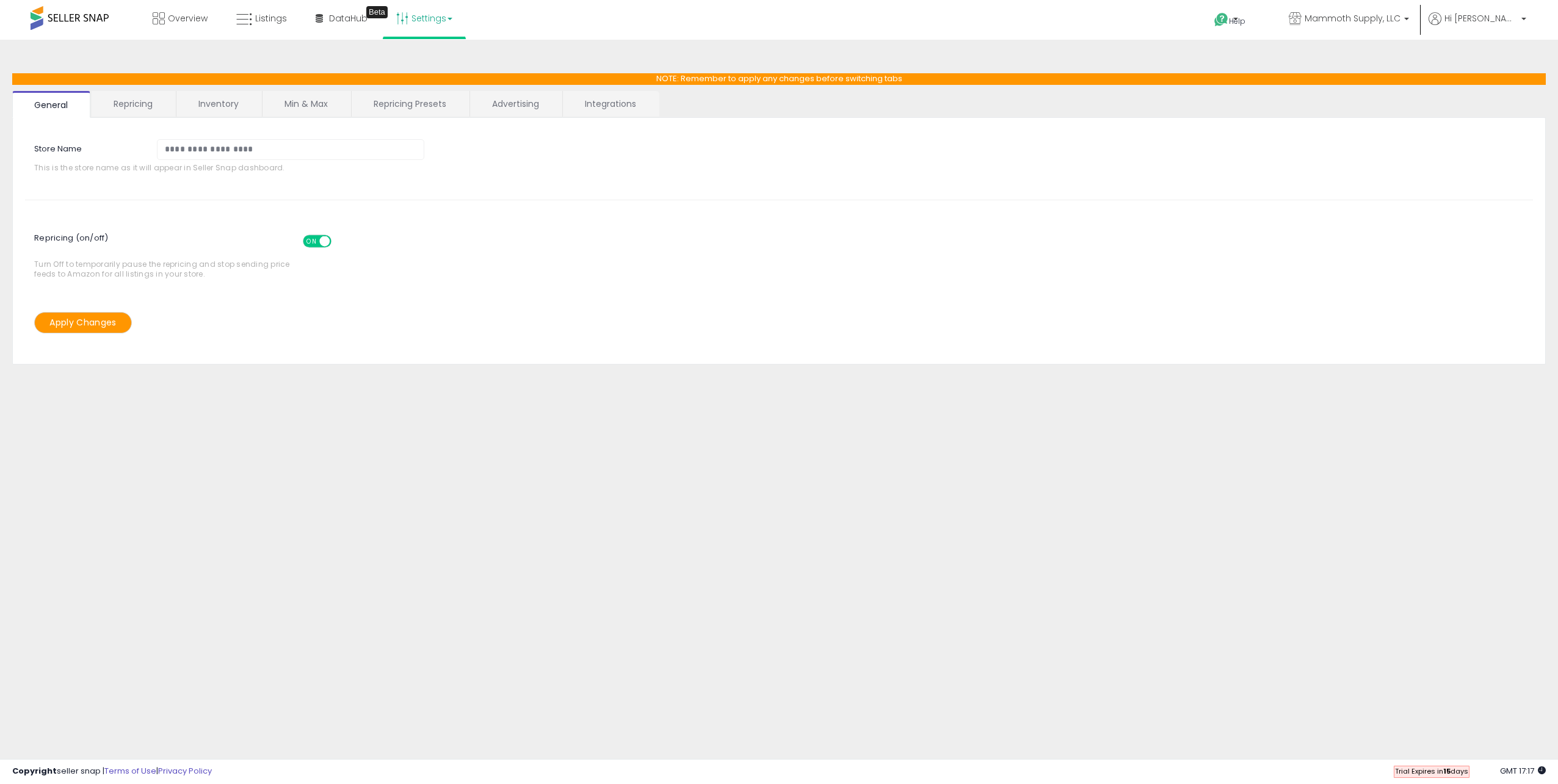
click at [132, 109] on link "Repricing" at bounding box center [133, 104] width 83 height 25
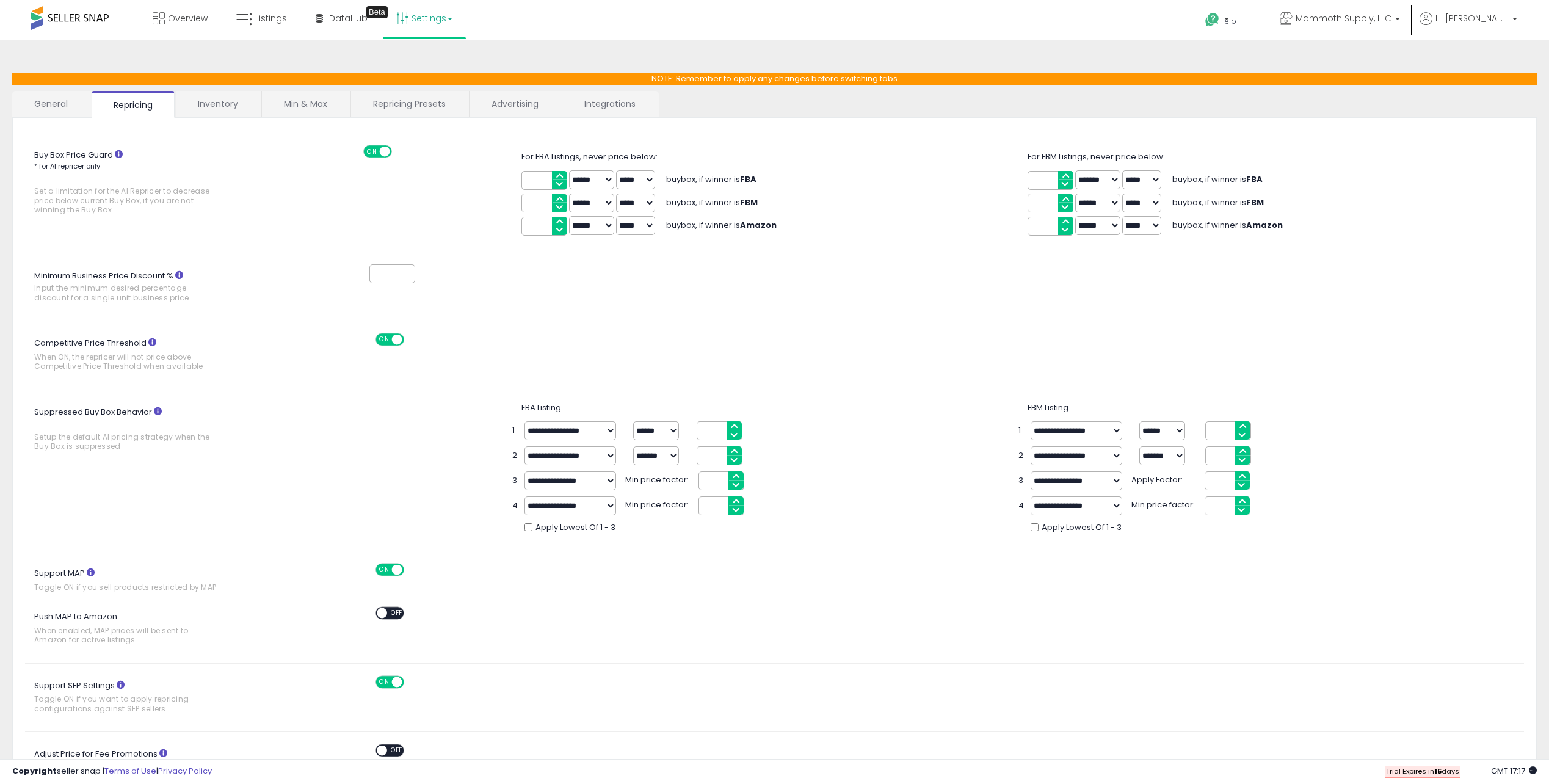
click at [235, 99] on link "Inventory" at bounding box center [217, 104] width 84 height 25
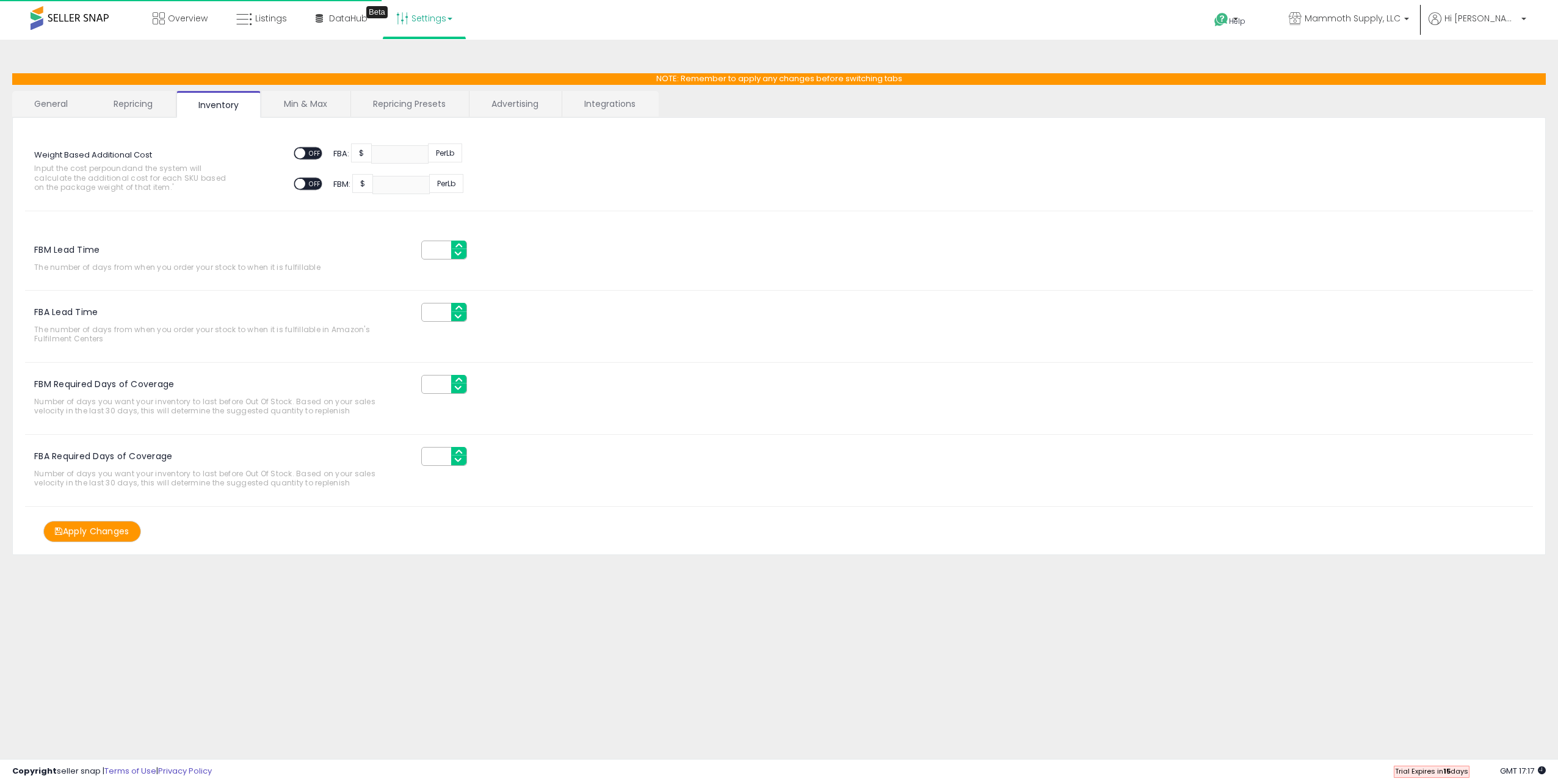
click at [300, 99] on link "Min & Max" at bounding box center [305, 104] width 87 height 25
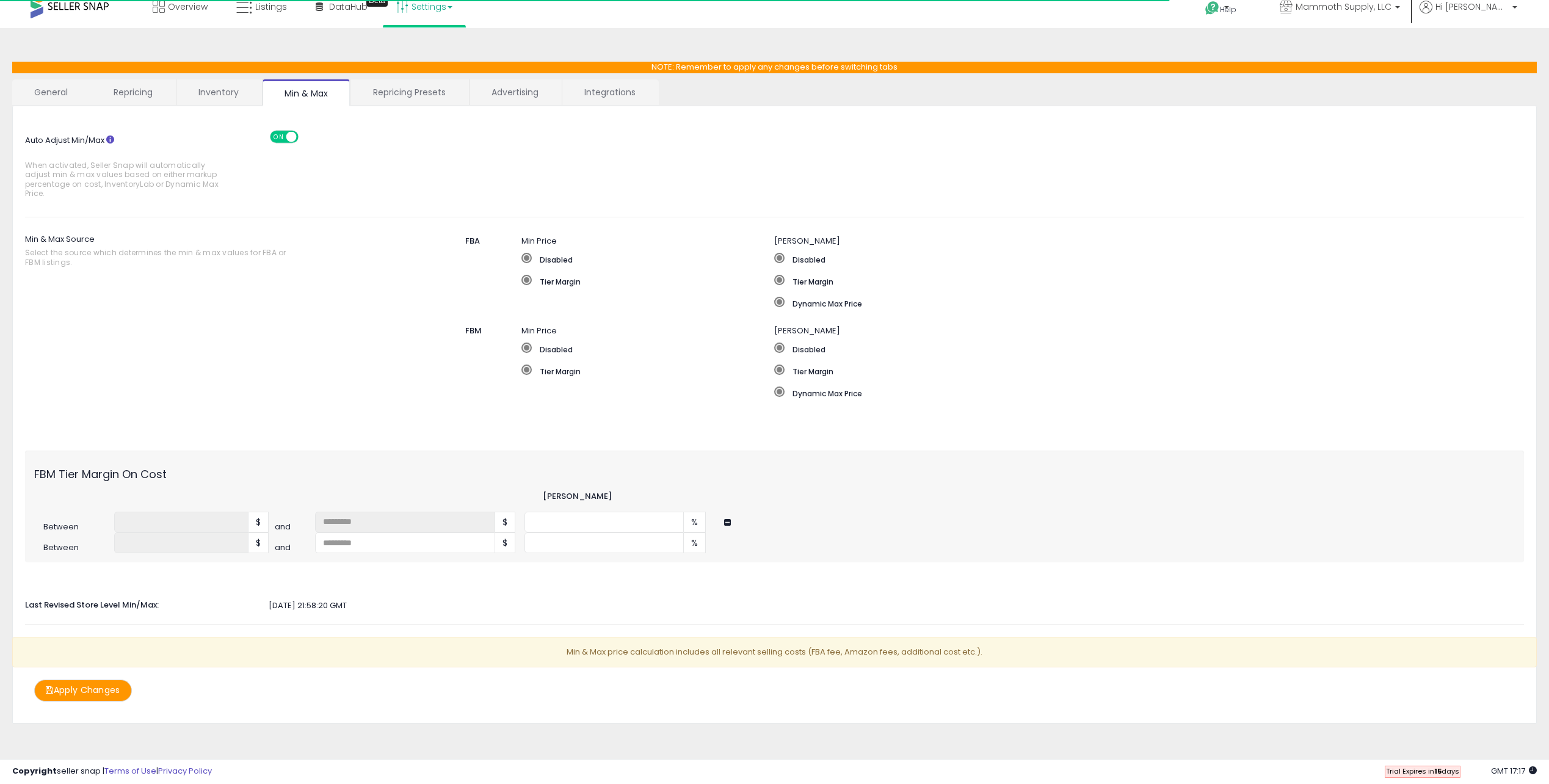
scroll to position [12, 0]
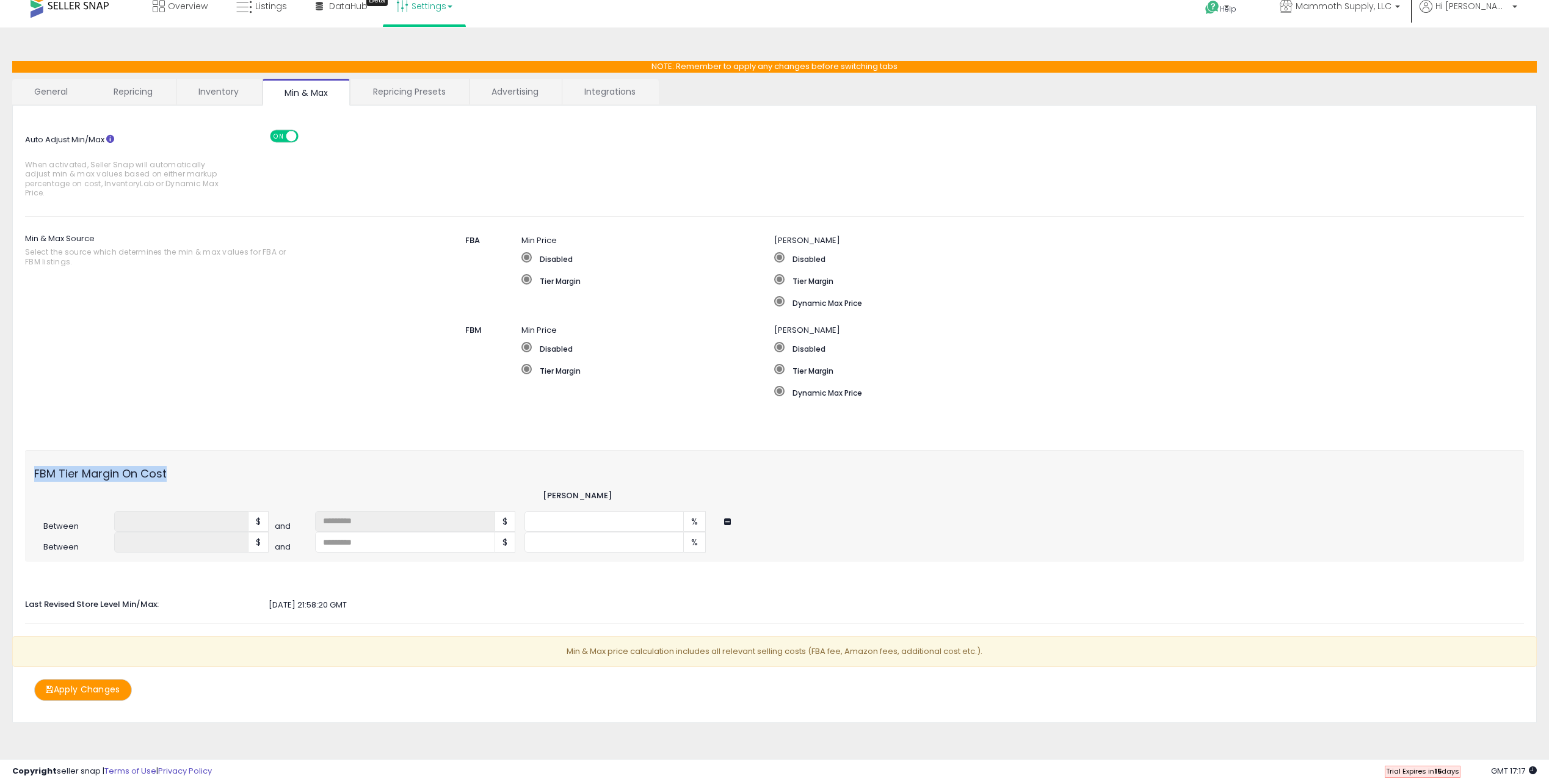
drag, startPoint x: 32, startPoint y: 470, endPoint x: 215, endPoint y: 476, distance: 183.1
click at [215, 476] on label "FBM Tier Margin On Cost" at bounding box center [150, 470] width 249 height 22
drag, startPoint x: 176, startPoint y: 477, endPoint x: 28, endPoint y: 476, distance: 148.0
click at [28, 476] on label "FBM Tier Margin On Cost" at bounding box center [150, 470] width 249 height 22
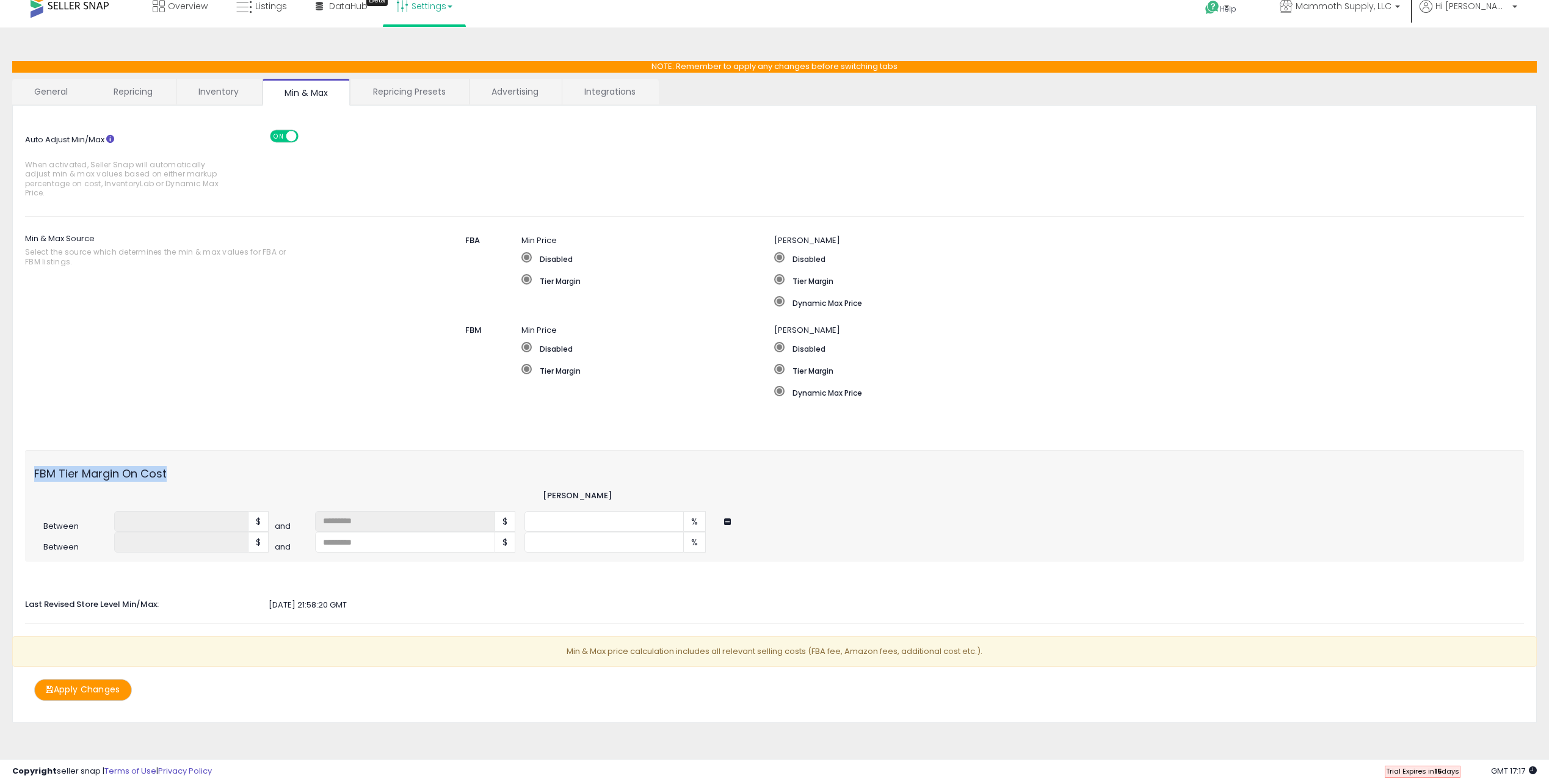
click at [28, 476] on label "FBM Tier Margin On Cost" at bounding box center [150, 470] width 249 height 22
click at [728, 480] on div "FBM Tier Margin On Cost" at bounding box center [774, 470] width 1499 height 22
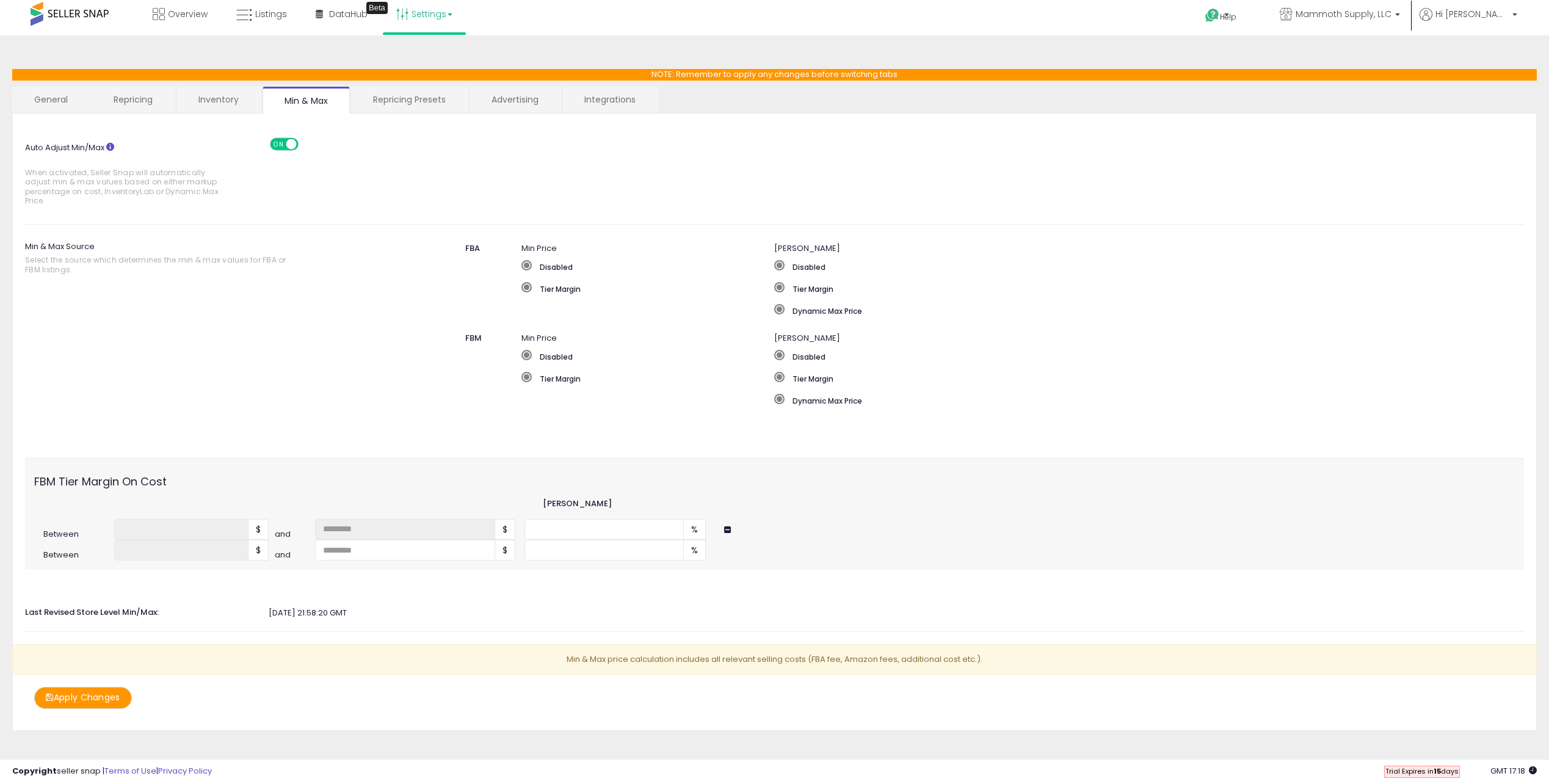
scroll to position [0, 0]
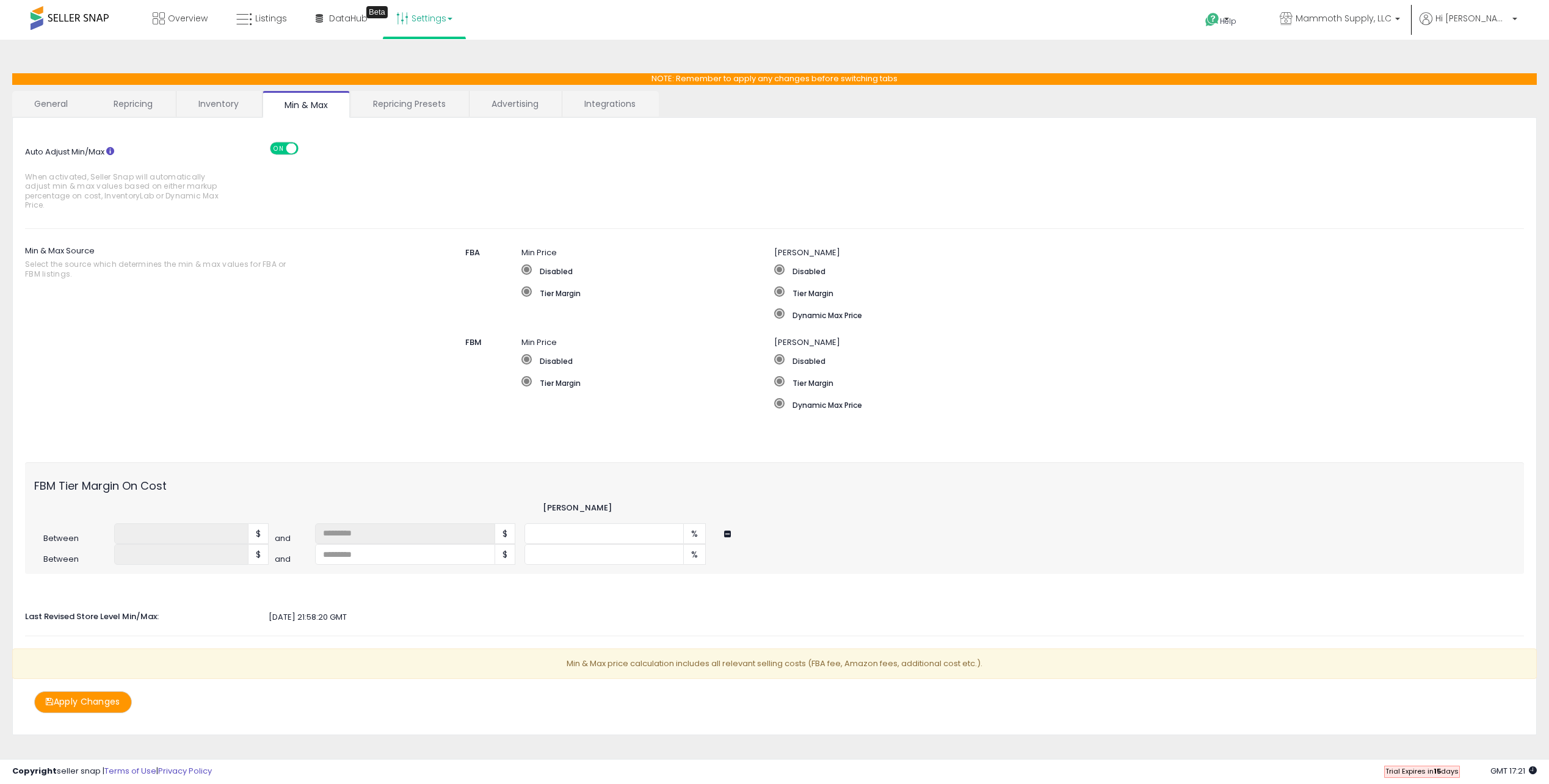
click at [432, 17] on link "Settings" at bounding box center [424, 18] width 75 height 37
click at [220, 57] on div "**********" at bounding box center [774, 408] width 1537 height 714
click at [187, 18] on span "Overview" at bounding box center [187, 18] width 40 height 12
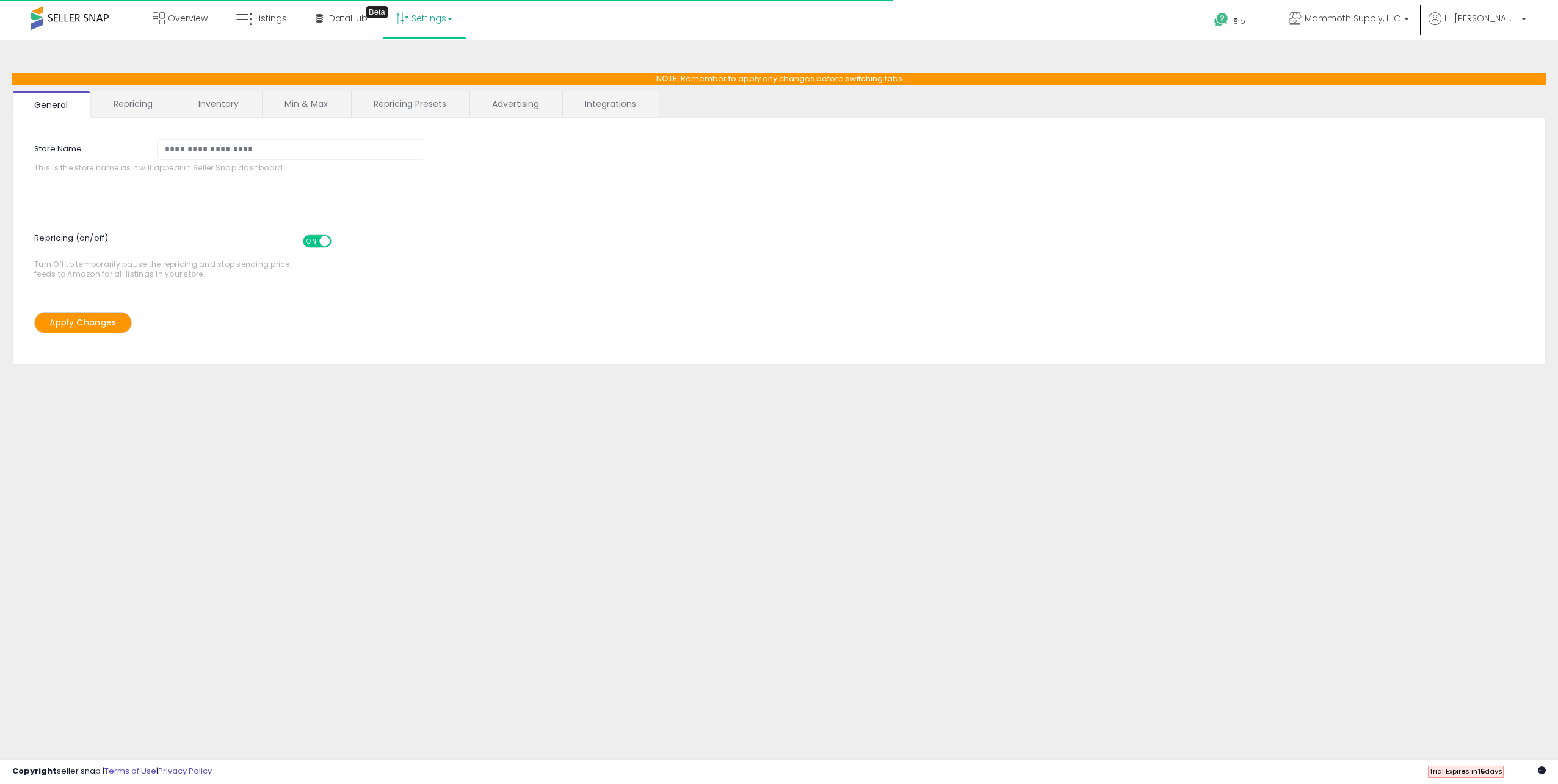
click at [145, 109] on link "Repricing" at bounding box center [133, 104] width 83 height 25
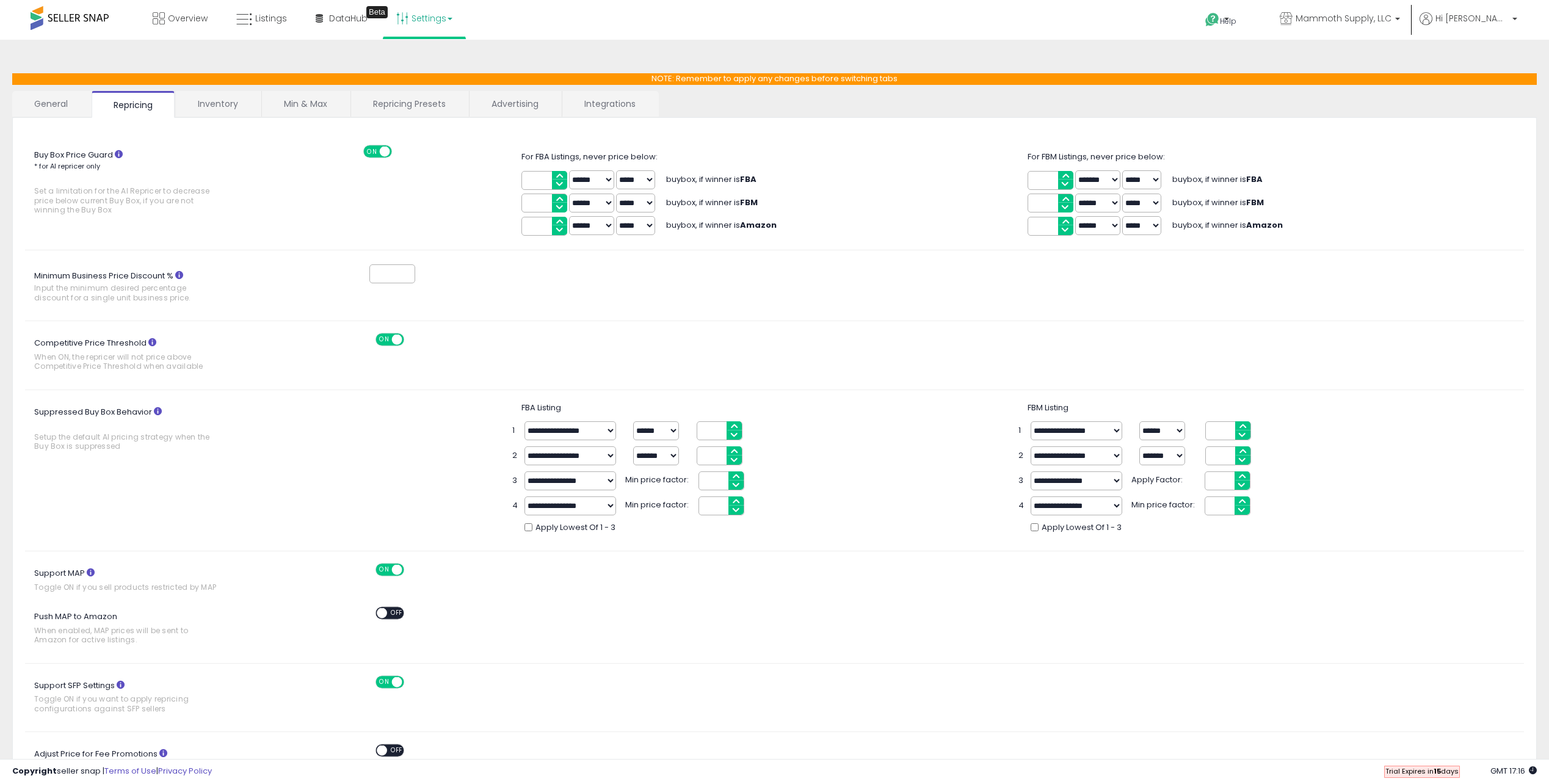
click at [410, 270] on input "*" at bounding box center [392, 273] width 46 height 19
click at [410, 279] on input "*" at bounding box center [392, 273] width 46 height 19
click at [409, 270] on input "*" at bounding box center [392, 273] width 46 height 19
click at [410, 278] on input "*" at bounding box center [392, 273] width 46 height 19
click at [410, 270] on input "*" at bounding box center [392, 273] width 46 height 19
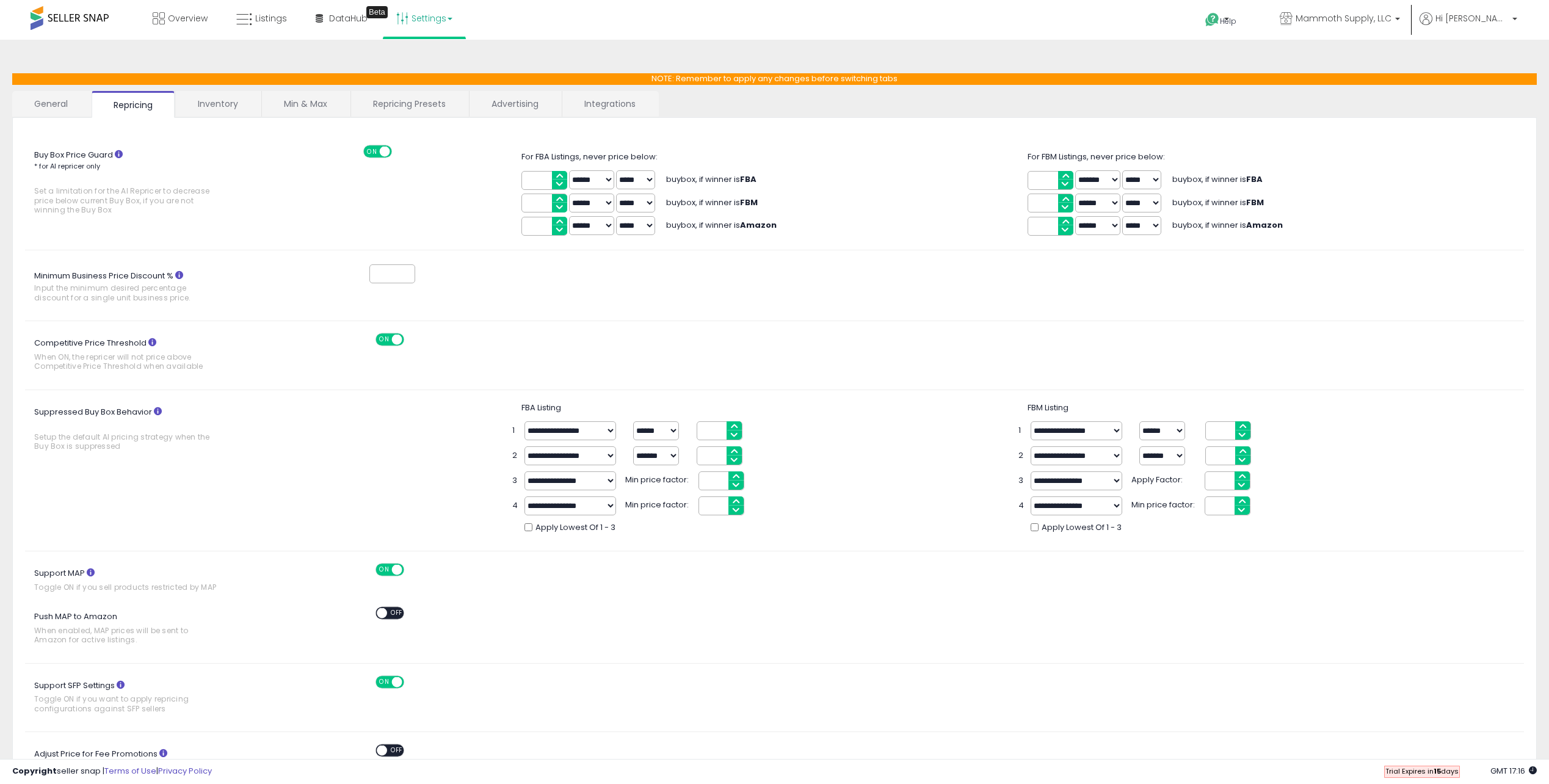
click at [409, 276] on input "*" at bounding box center [392, 273] width 46 height 19
click at [447, 279] on div "*" at bounding box center [433, 274] width 311 height 22
drag, startPoint x: 33, startPoint y: 271, endPoint x: 242, endPoint y: 297, distance: 210.6
click at [242, 297] on label "Minimum Business Price Discount % Input the minimum desired percentage discount…" at bounding box center [143, 287] width 235 height 42
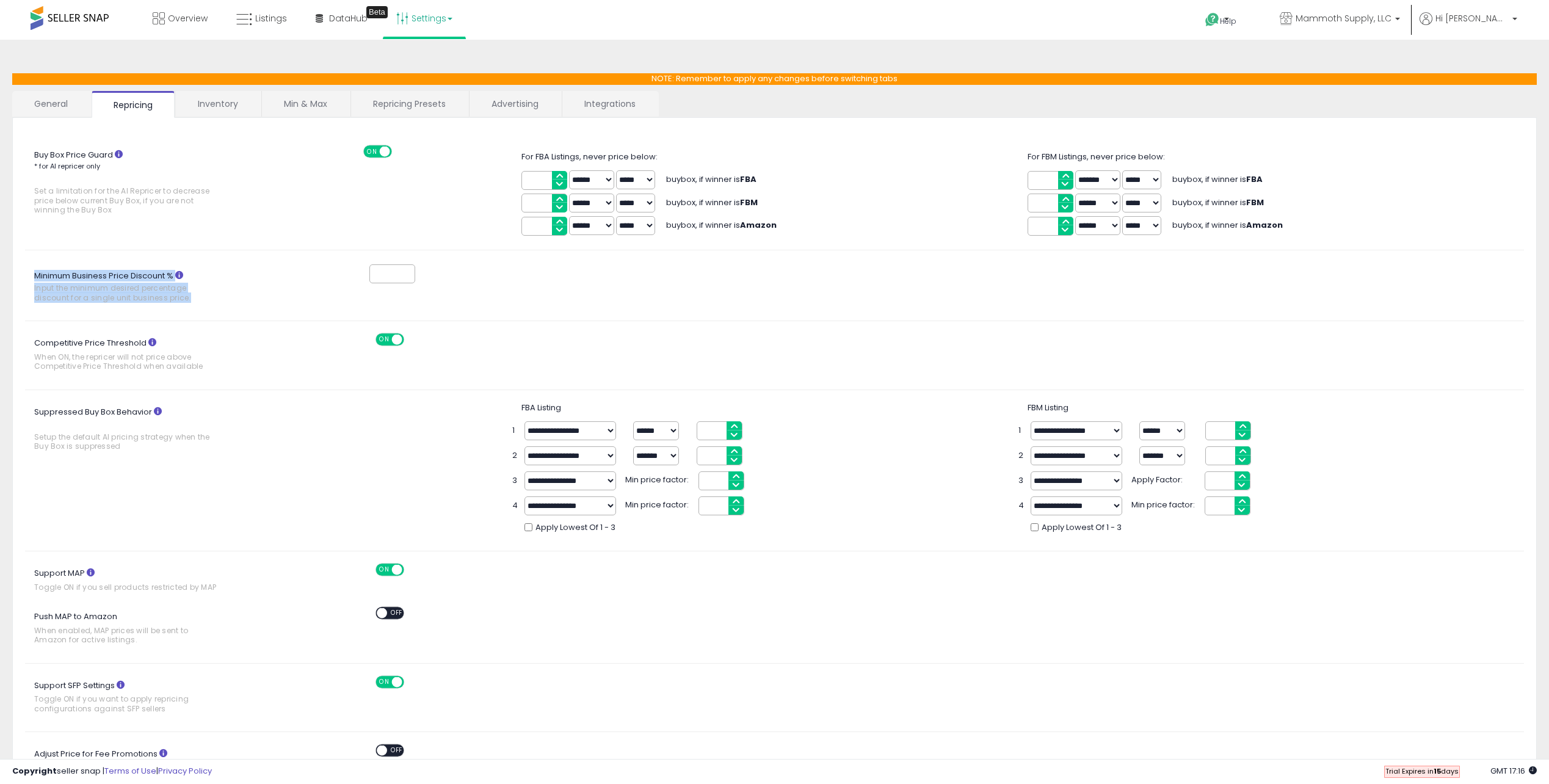
click at [370, 283] on input "*" at bounding box center [392, 273] width 46 height 19
drag, startPoint x: 32, startPoint y: 273, endPoint x: 239, endPoint y: 297, distance: 208.4
click at [239, 297] on label "Minimum Business Price Discount % Input the minimum desired percentage discount…" at bounding box center [143, 287] width 235 height 42
click at [370, 283] on input "*" at bounding box center [392, 273] width 46 height 19
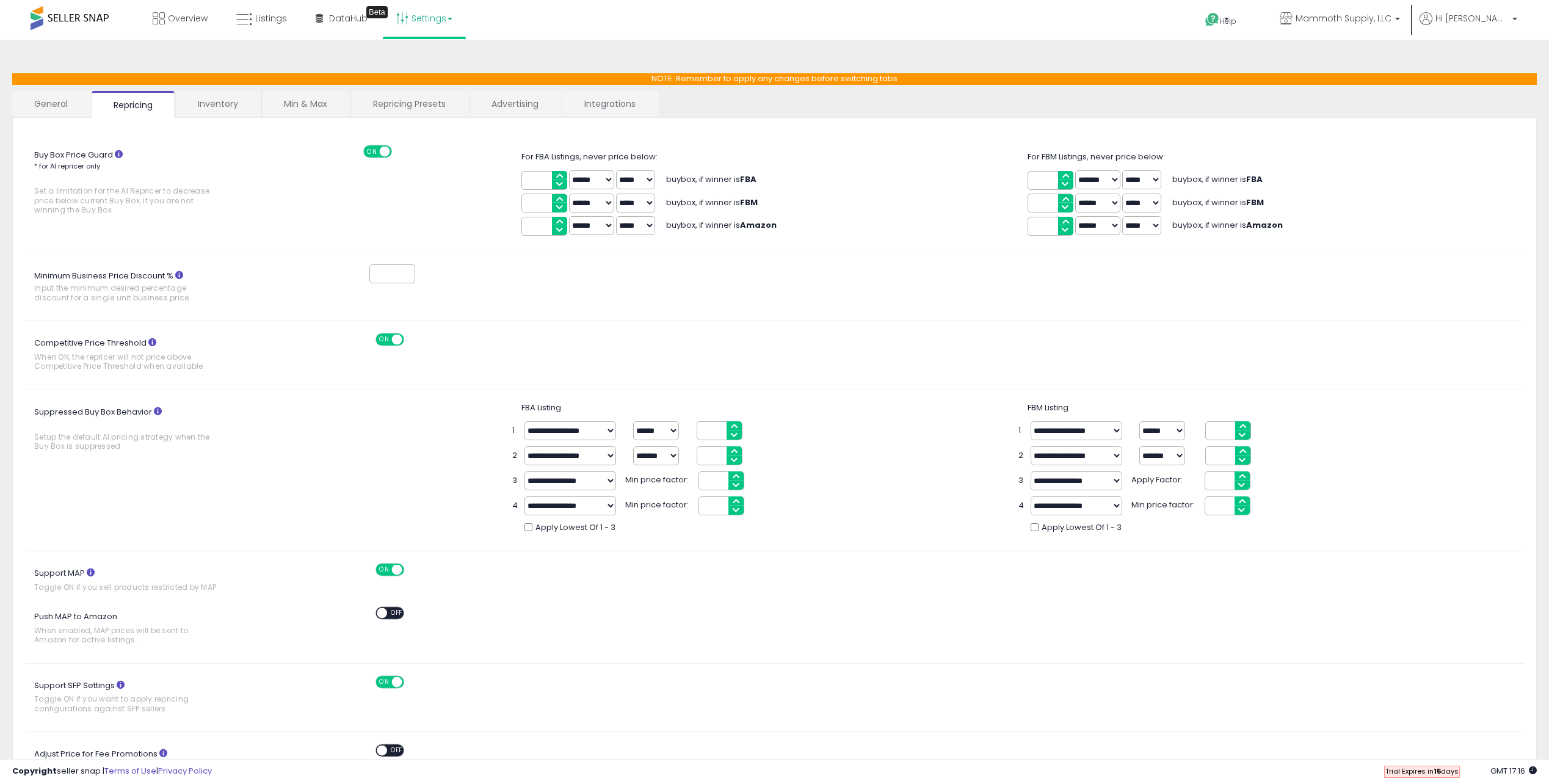
click at [423, 279] on div "*" at bounding box center [361, 274] width 128 height 22
click at [382, 274] on input "*" at bounding box center [392, 273] width 46 height 19
click at [409, 269] on input "*" at bounding box center [392, 273] width 46 height 19
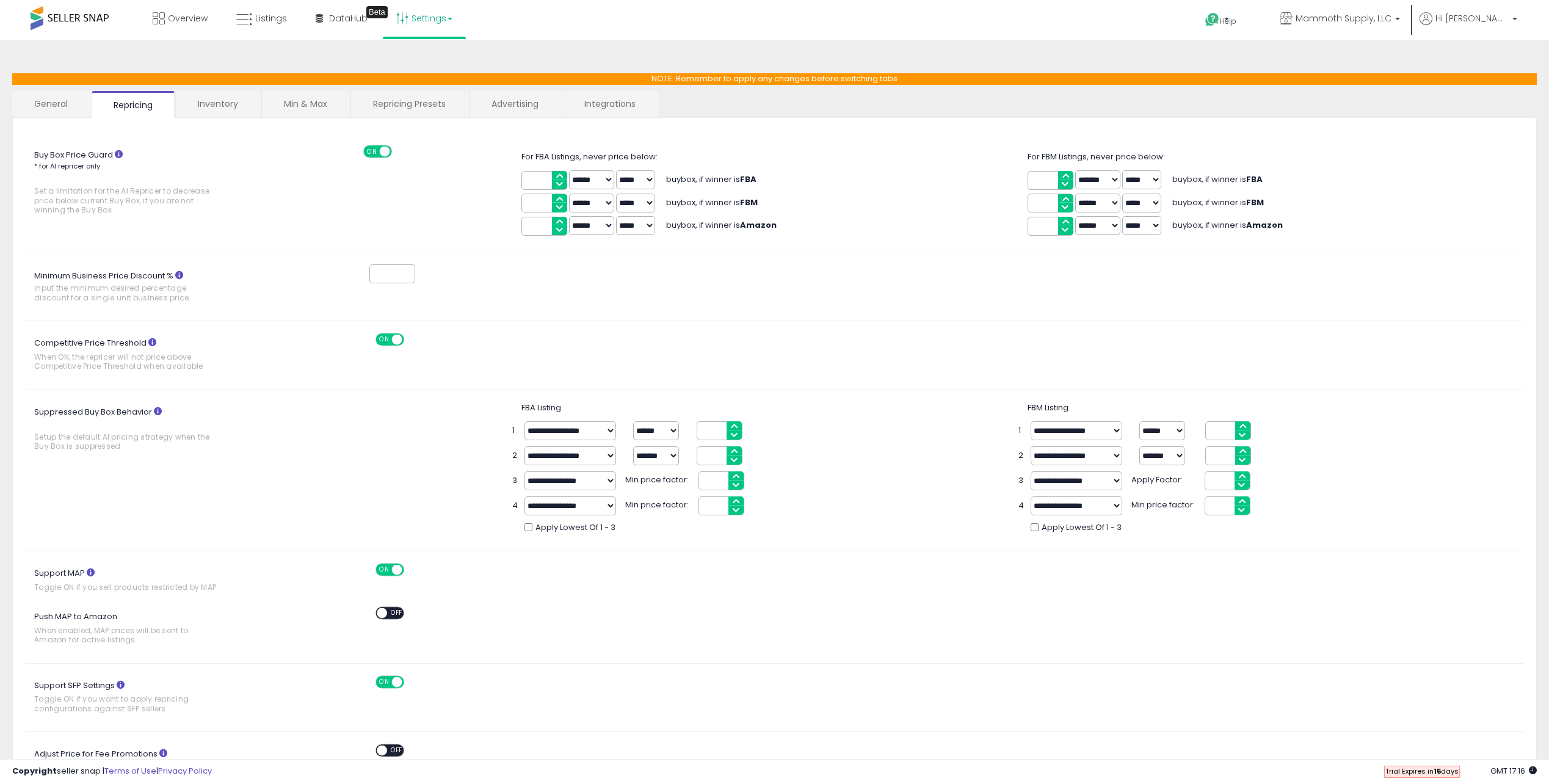
click at [409, 269] on input "*" at bounding box center [392, 273] width 46 height 19
click at [409, 279] on input "*" at bounding box center [392, 273] width 46 height 19
type input "*"
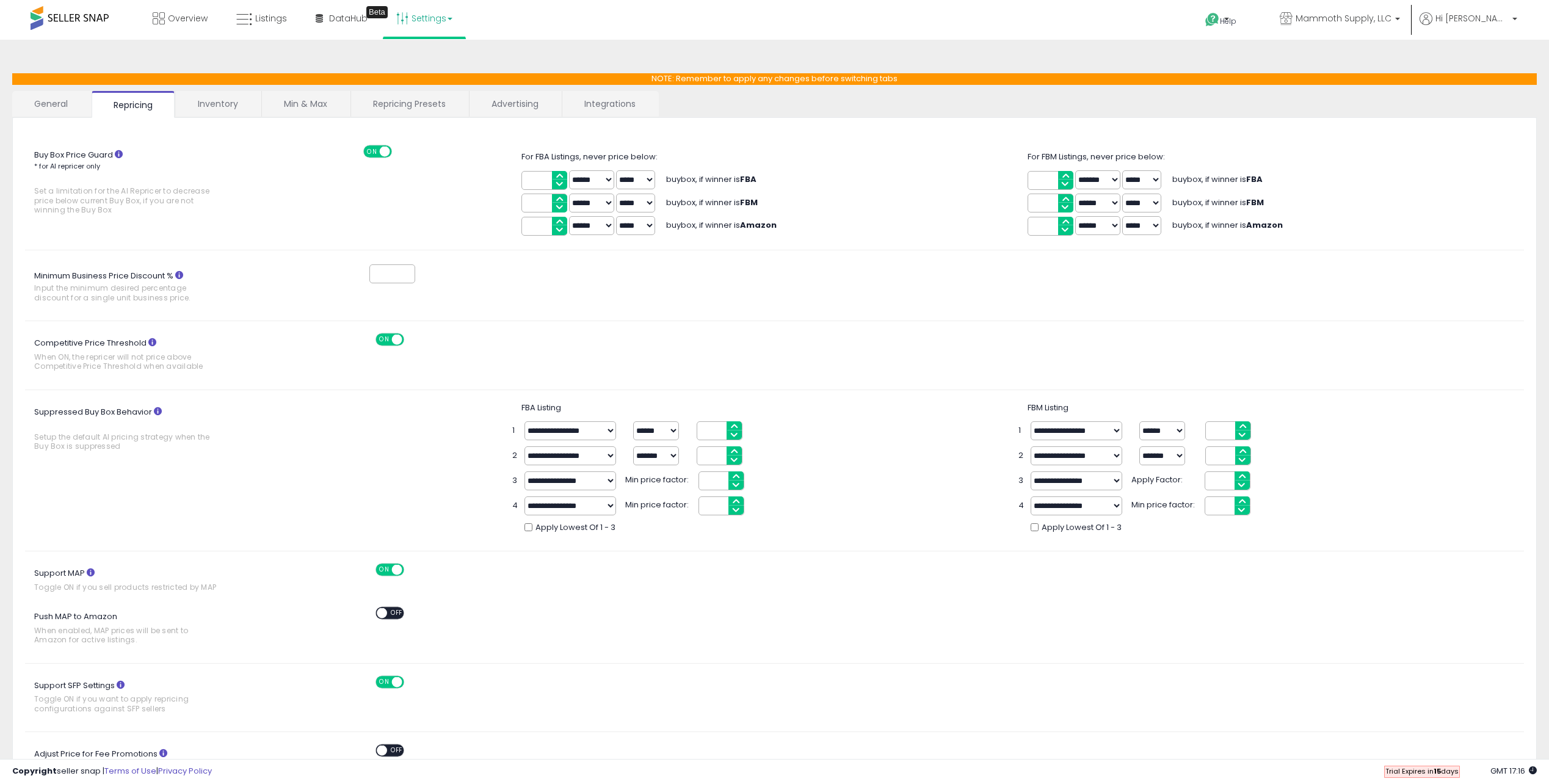
click at [409, 279] on input "*" at bounding box center [392, 273] width 46 height 19
click at [476, 279] on div "*" at bounding box center [433, 274] width 311 height 22
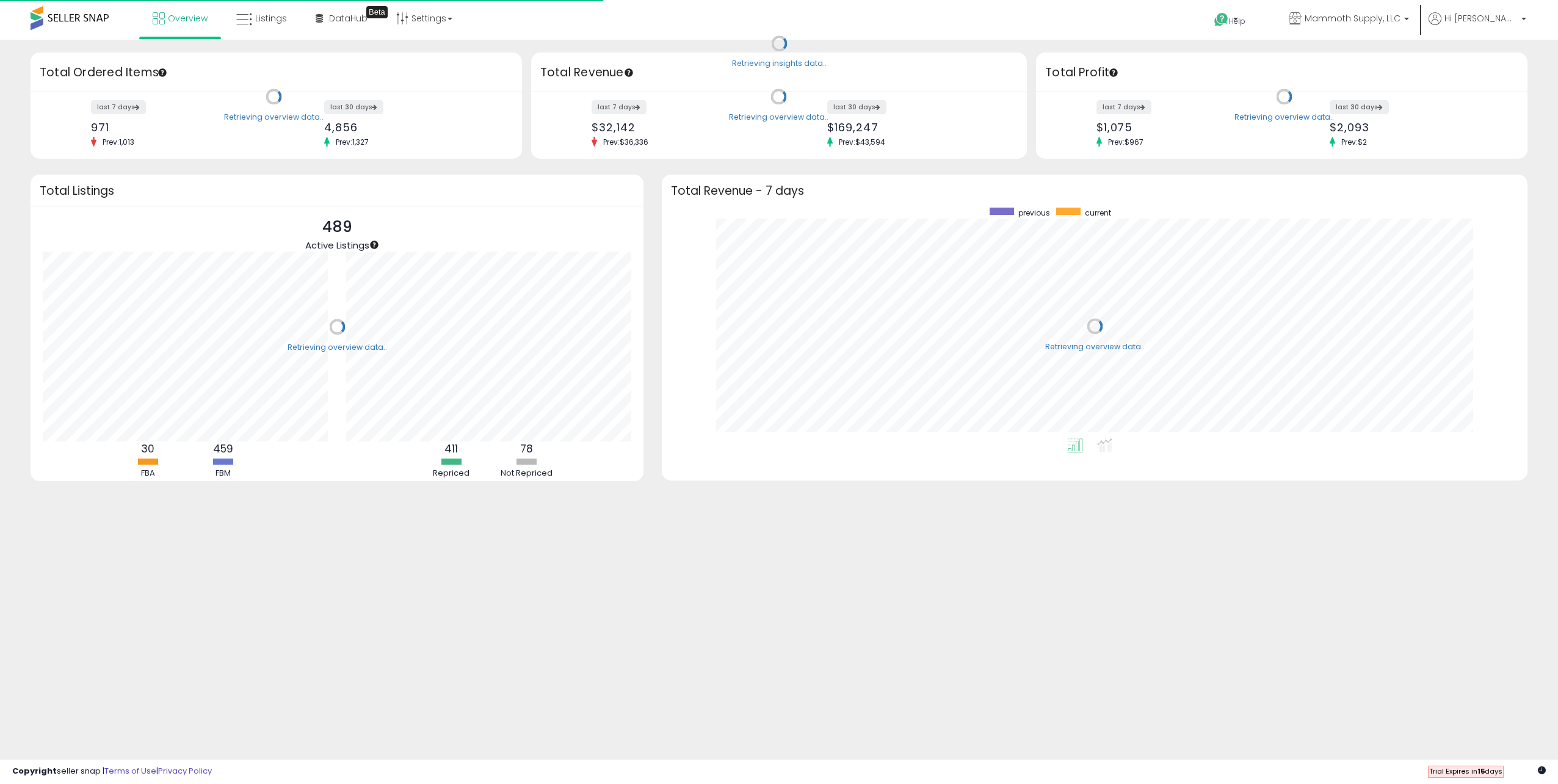
scroll to position [231, 842]
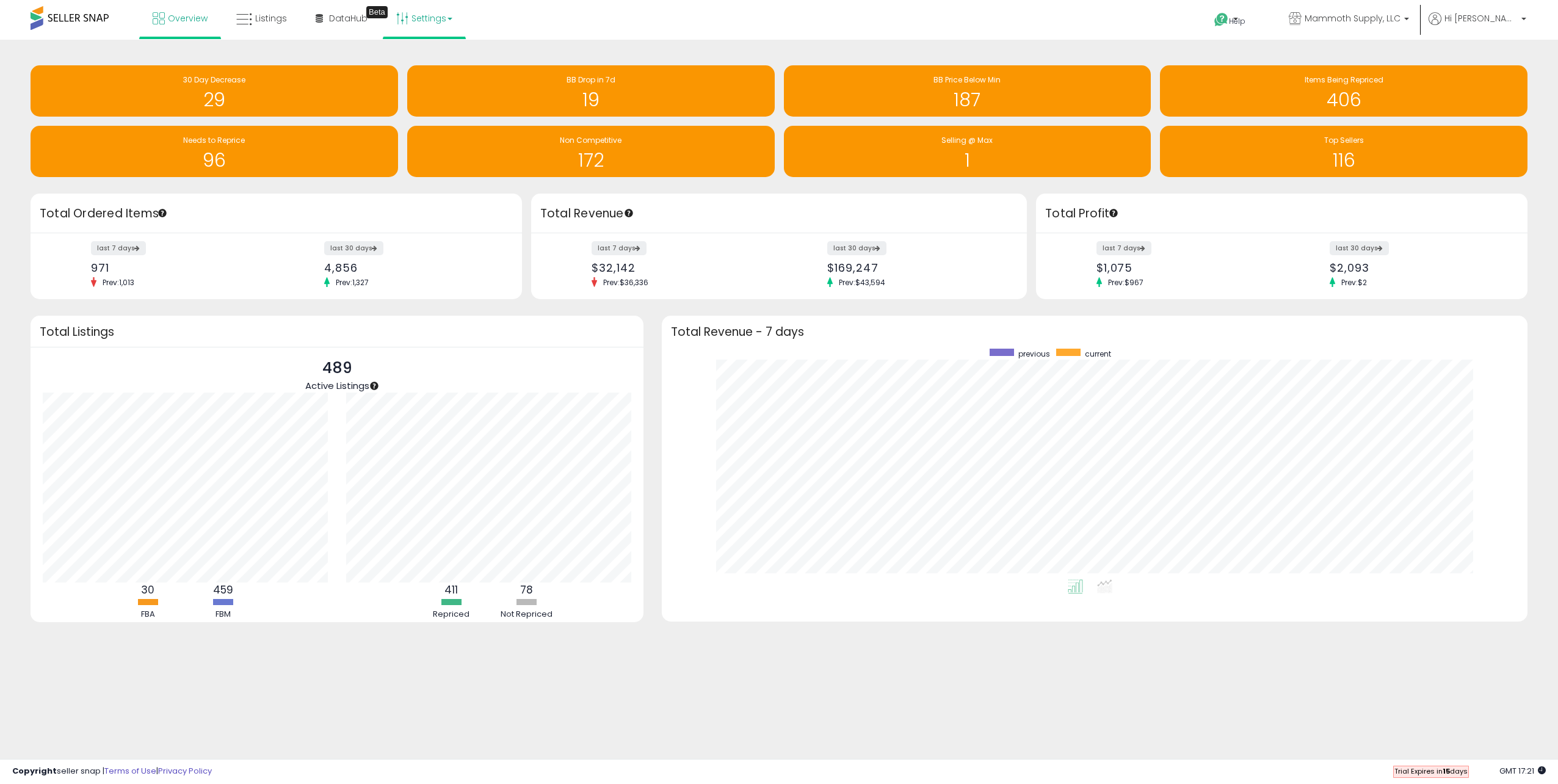
click at [415, 23] on link "Settings" at bounding box center [424, 18] width 75 height 37
click at [586, 35] on div "Overview Listings Beta" at bounding box center [507, 25] width 1032 height 52
click at [778, 122] on div "Selling @ Max 1" at bounding box center [963, 146] width 376 height 60
click at [777, 117] on div "Selling @ Max 1" at bounding box center [963, 146] width 376 height 60
click at [1152, 69] on div "Items Being Repriced 406" at bounding box center [1339, 90] width 376 height 52
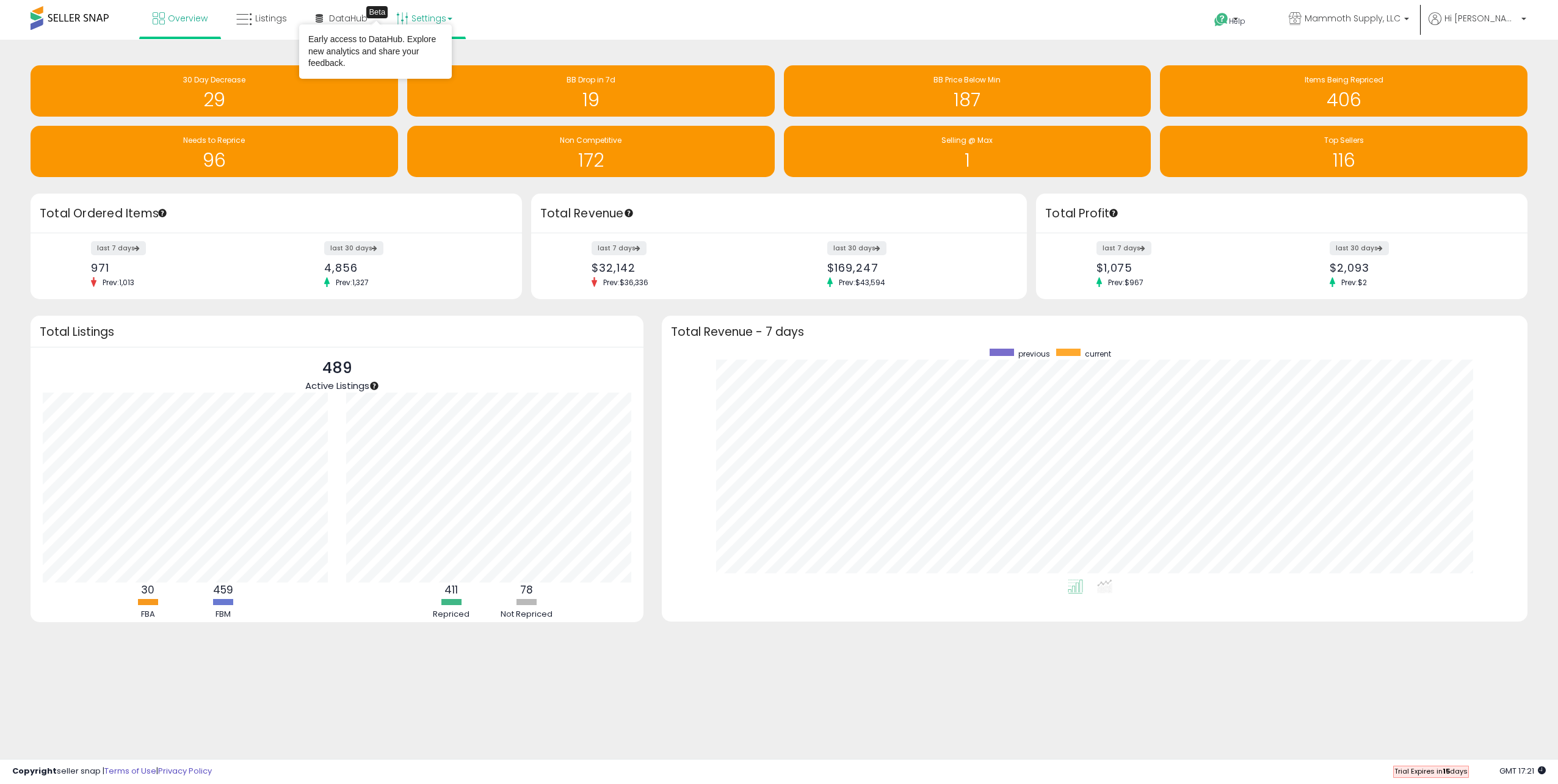
click at [418, 14] on link "Settings" at bounding box center [424, 18] width 75 height 37
click at [532, 38] on div "Overview Listings Beta" at bounding box center [507, 25] width 1032 height 52
